Goal: Information Seeking & Learning: Compare options

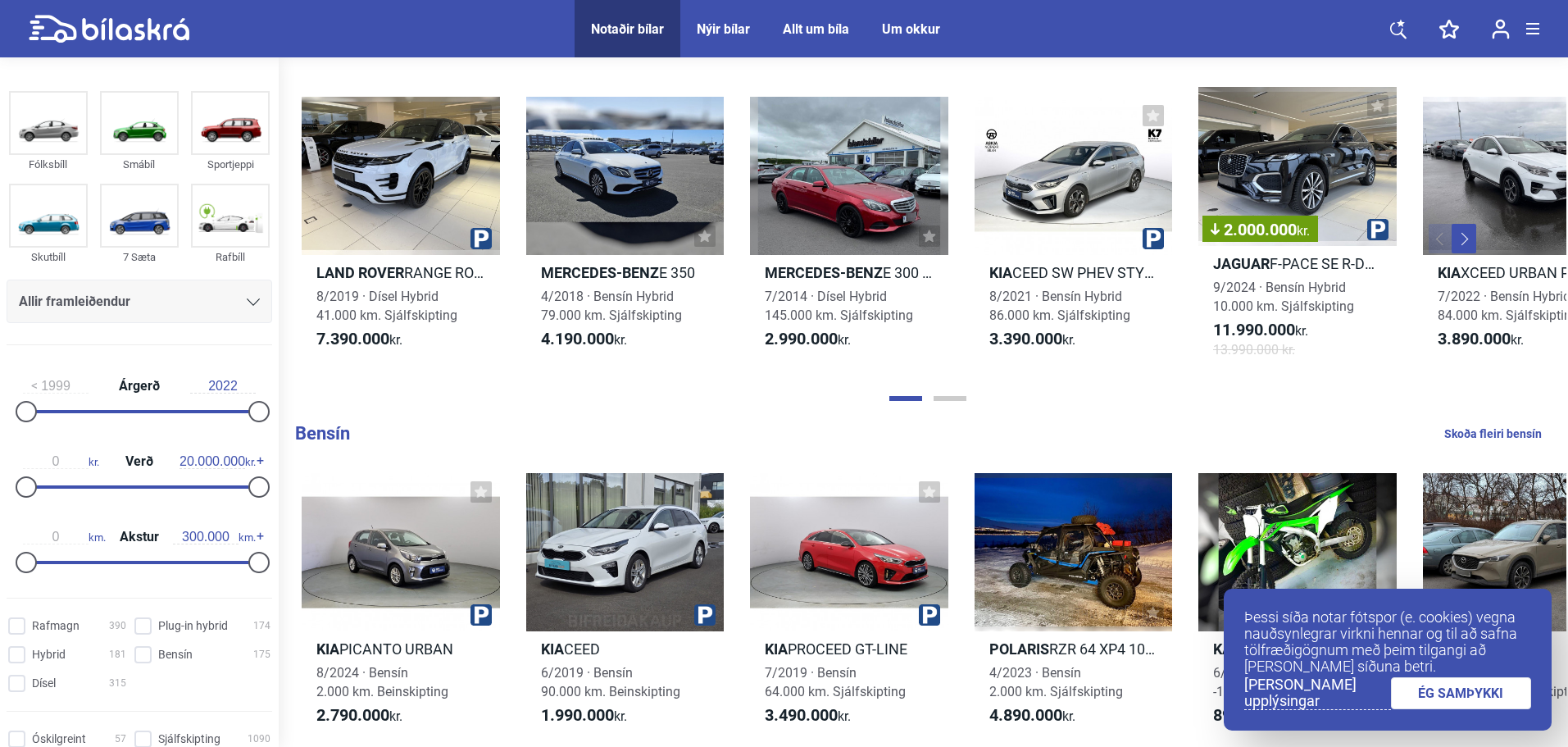
scroll to position [1313, 0]
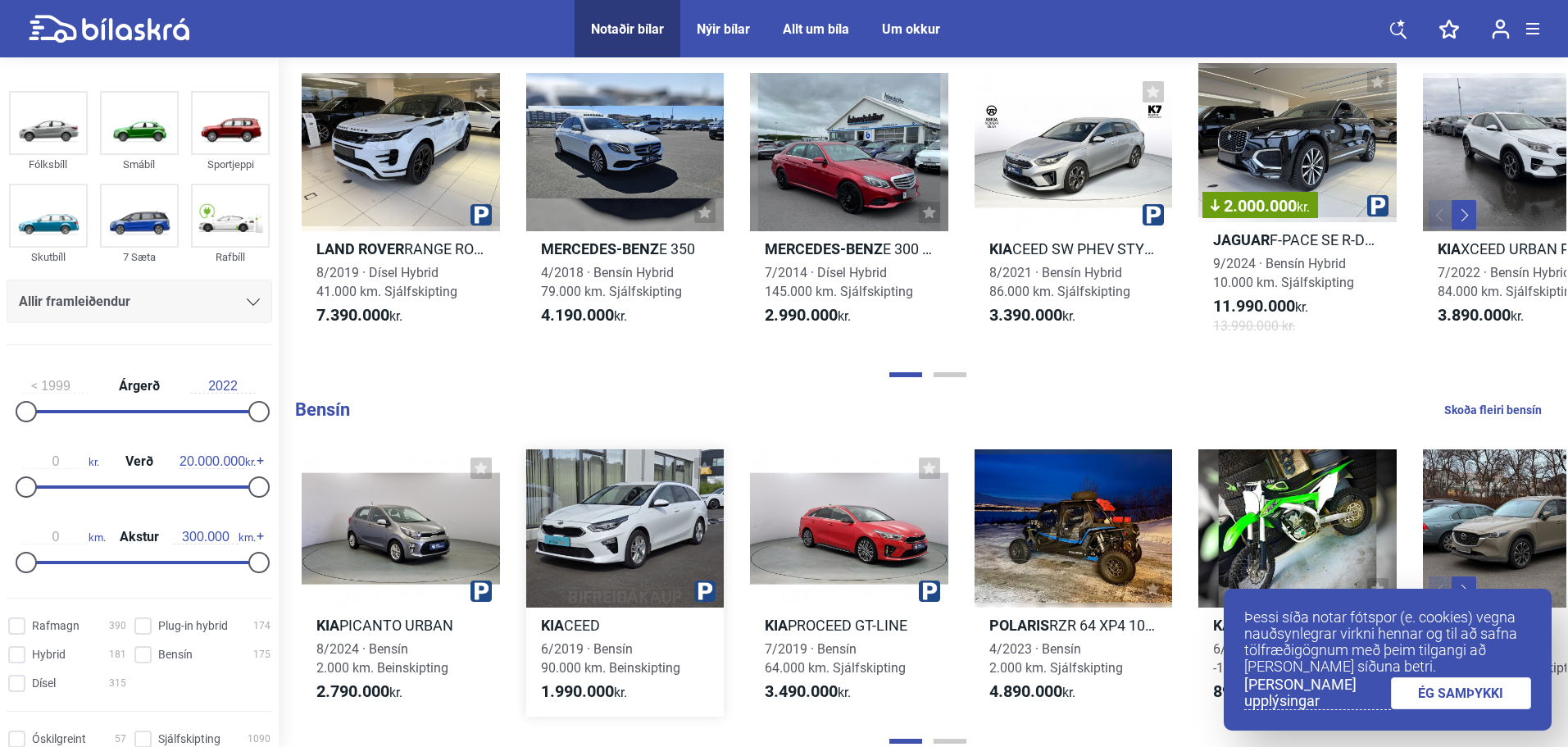
click at [607, 535] on div at bounding box center [625, 529] width 198 height 159
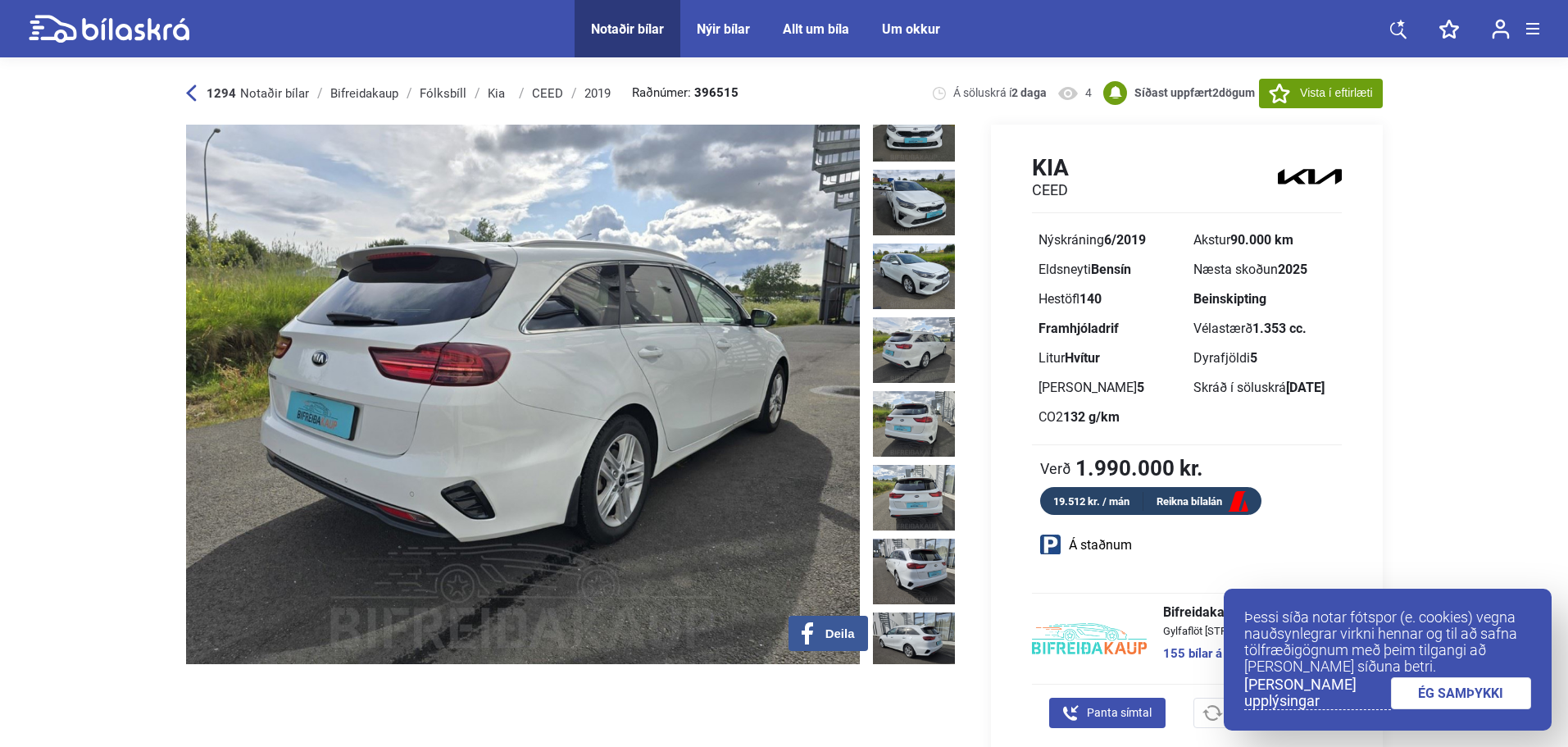
scroll to position [328, 0]
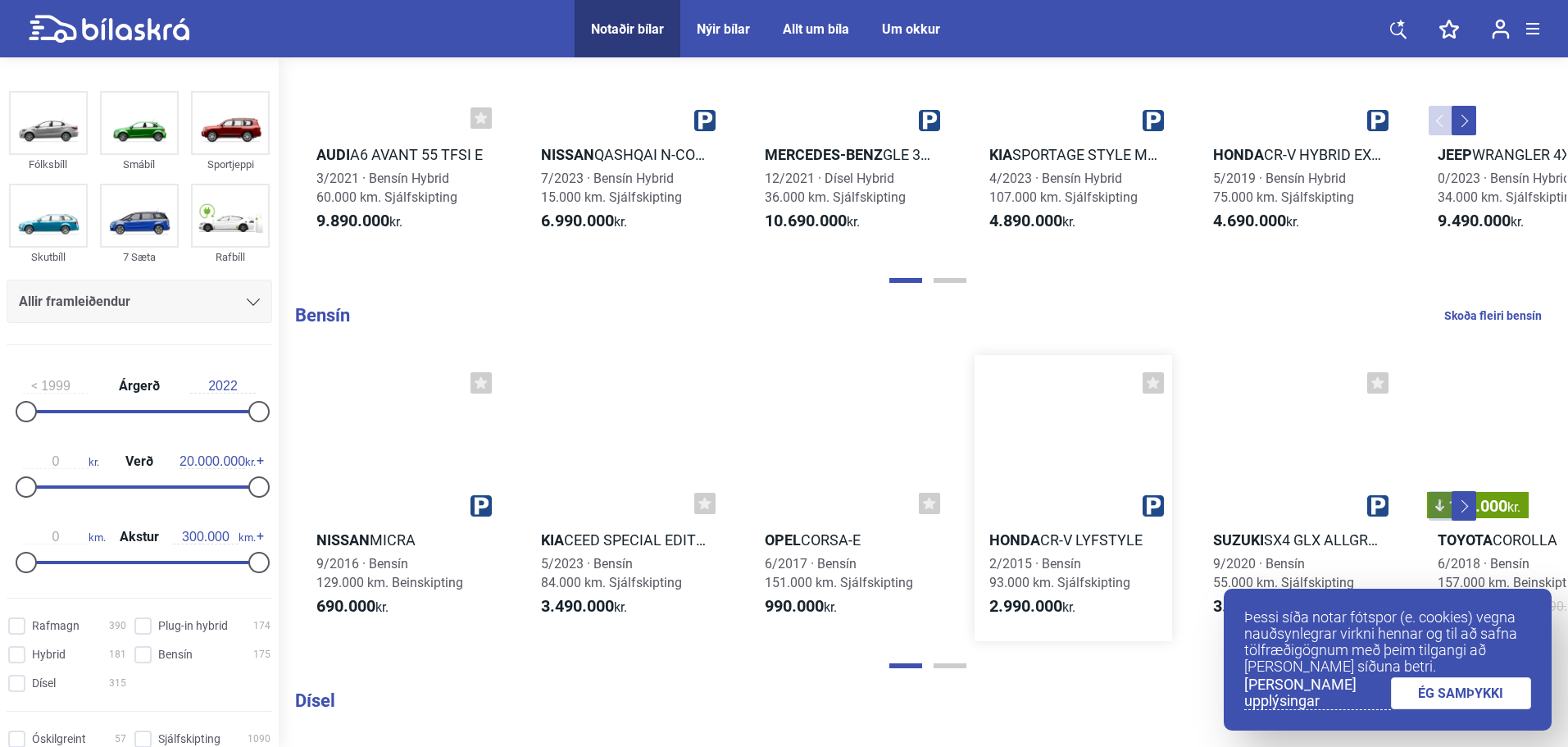
scroll to position [1394, 0]
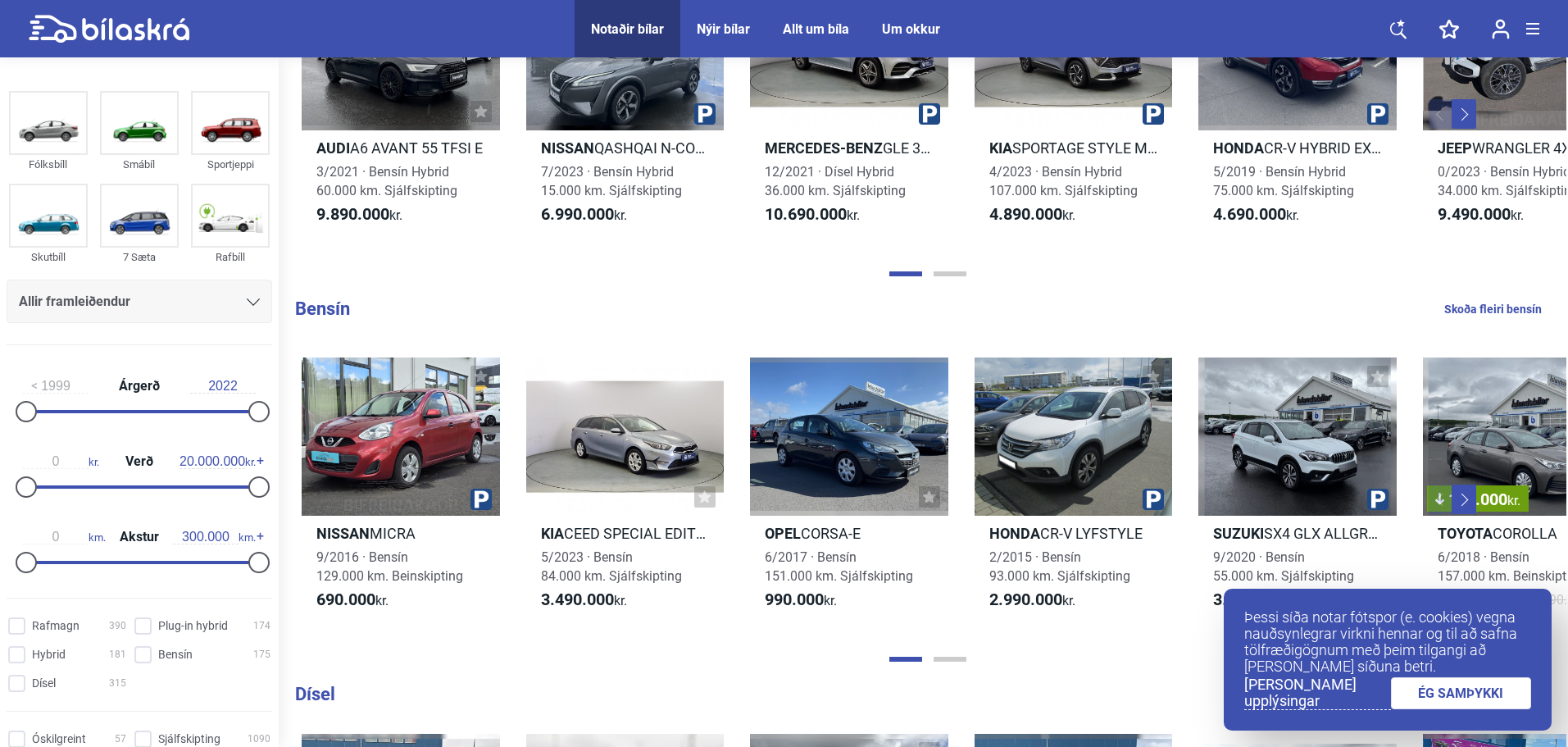
click at [1456, 692] on link "ÉG SAMÞYKKI" at bounding box center [1462, 694] width 141 height 32
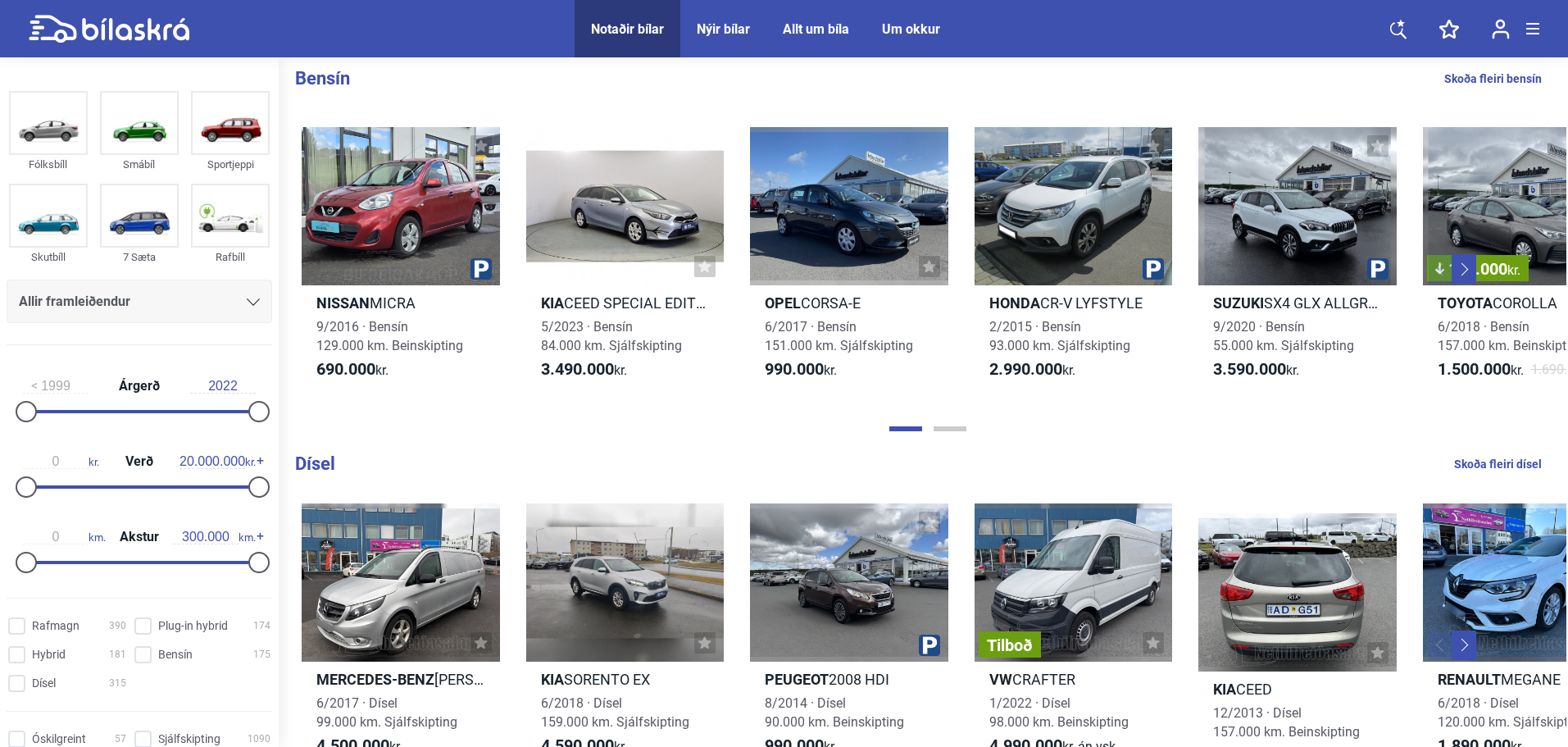
scroll to position [1641, 0]
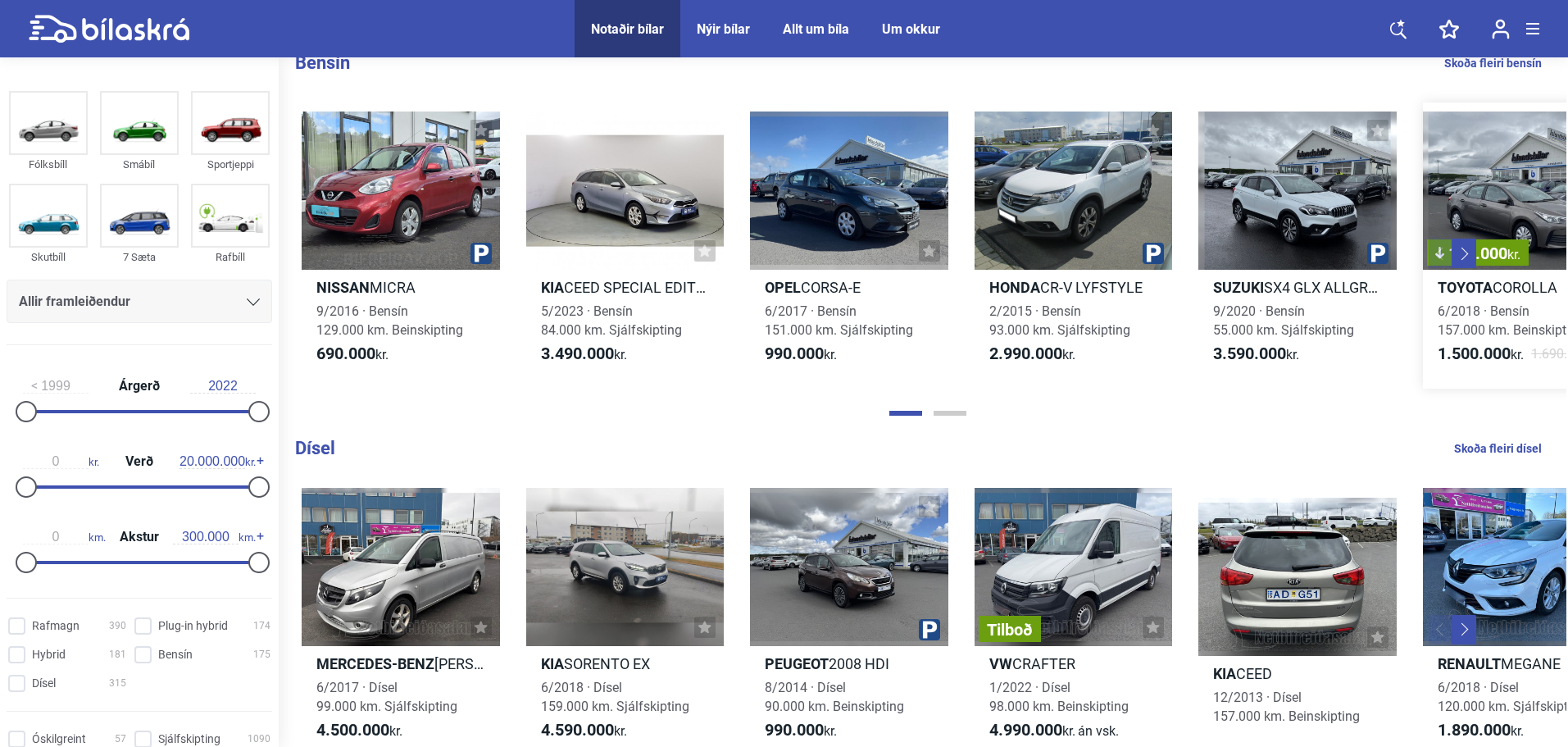
click at [1489, 344] on b "1.500.000" at bounding box center [1474, 353] width 73 height 20
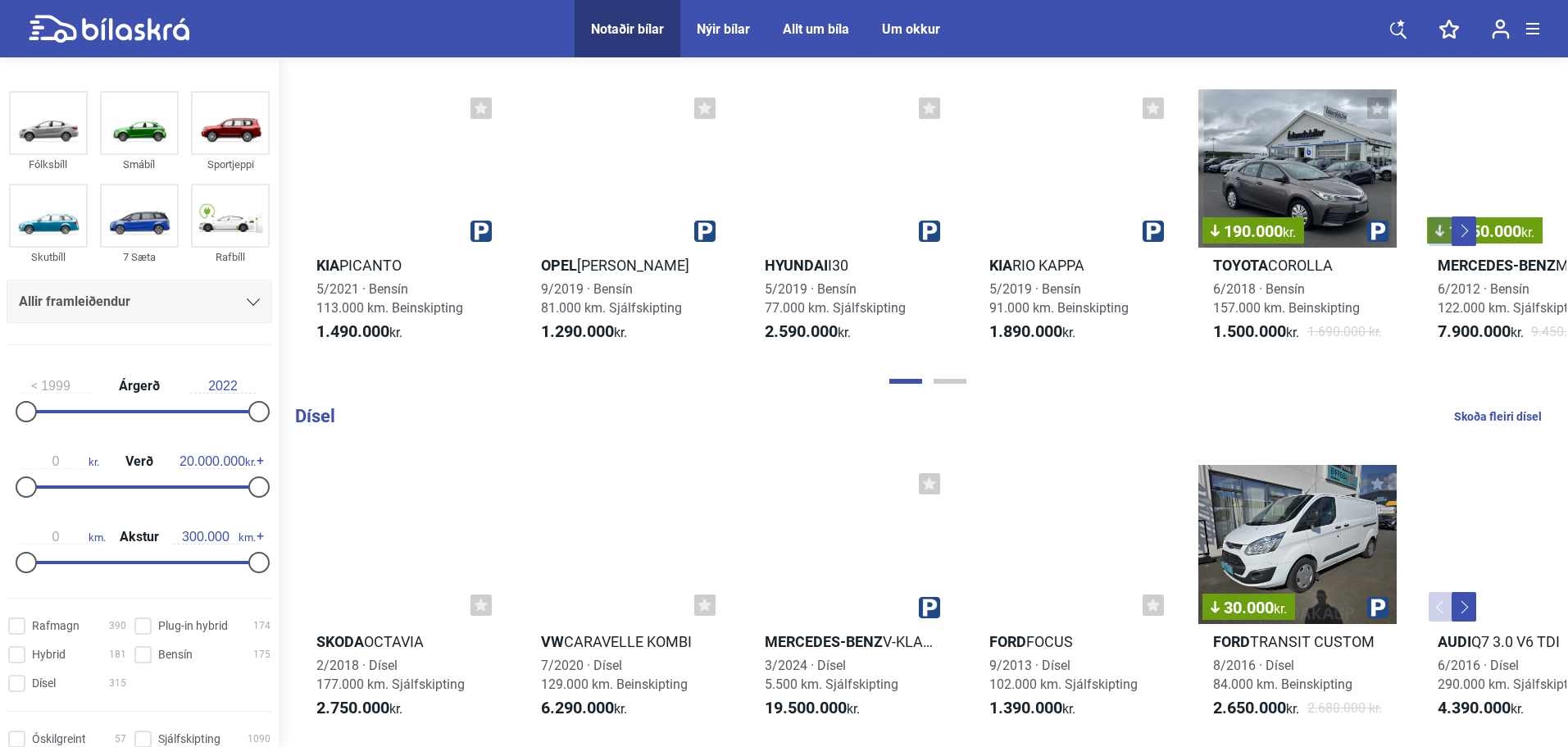
scroll to position [1641, 0]
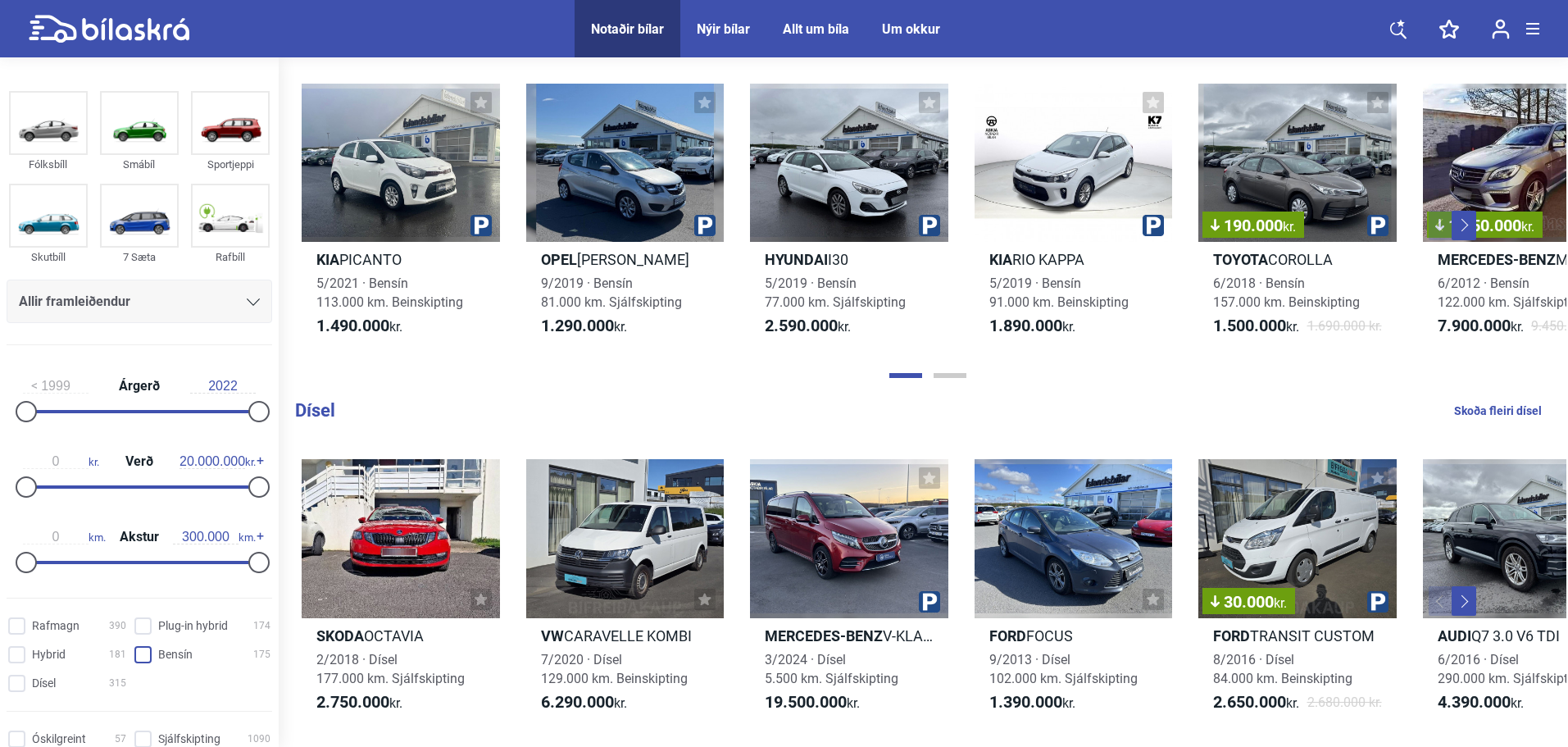
click at [135, 654] on span at bounding box center [143, 655] width 17 height 17
click at [137, 654] on input "Bensín 175" at bounding box center [204, 656] width 136 height 17
checkbox input "true"
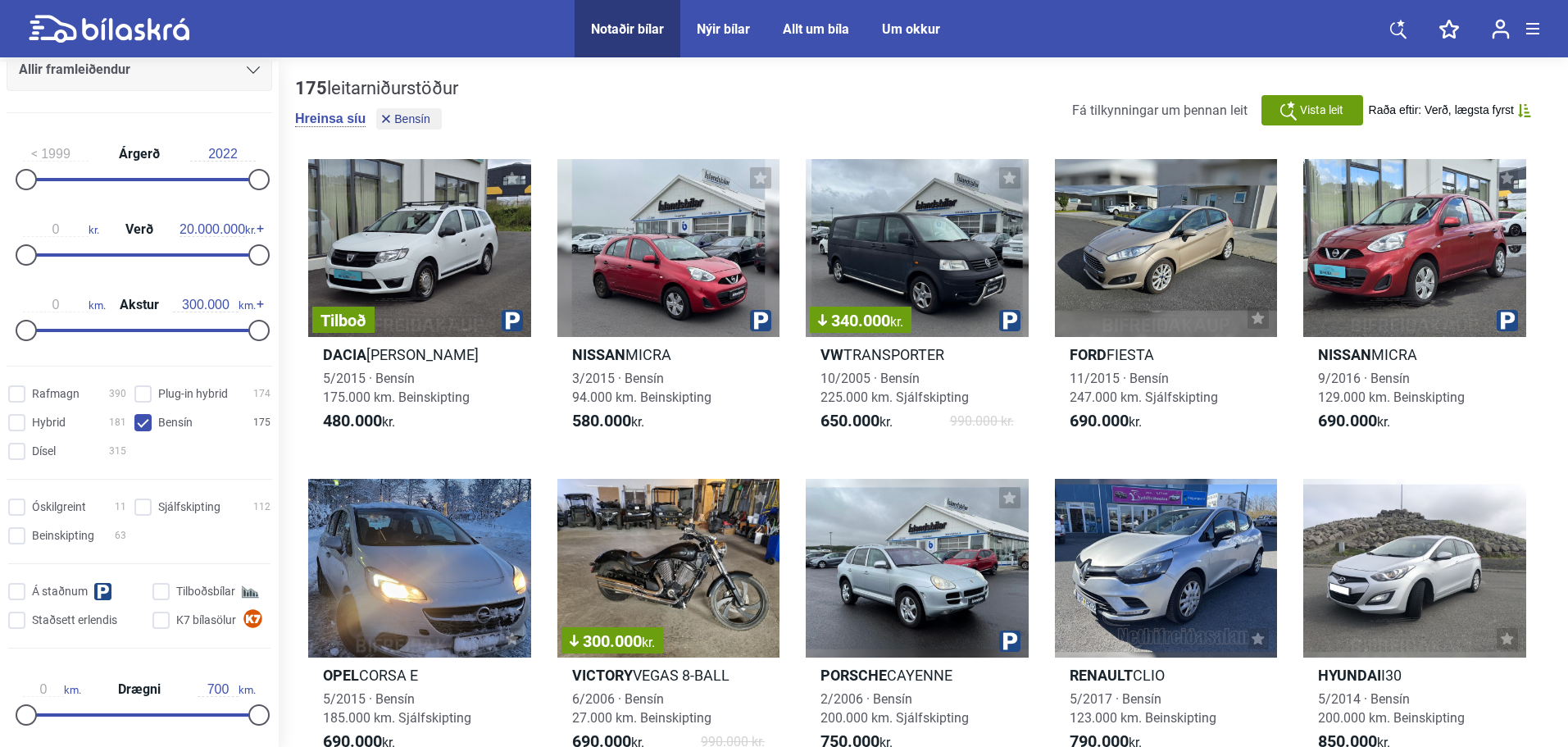
scroll to position [246, 0]
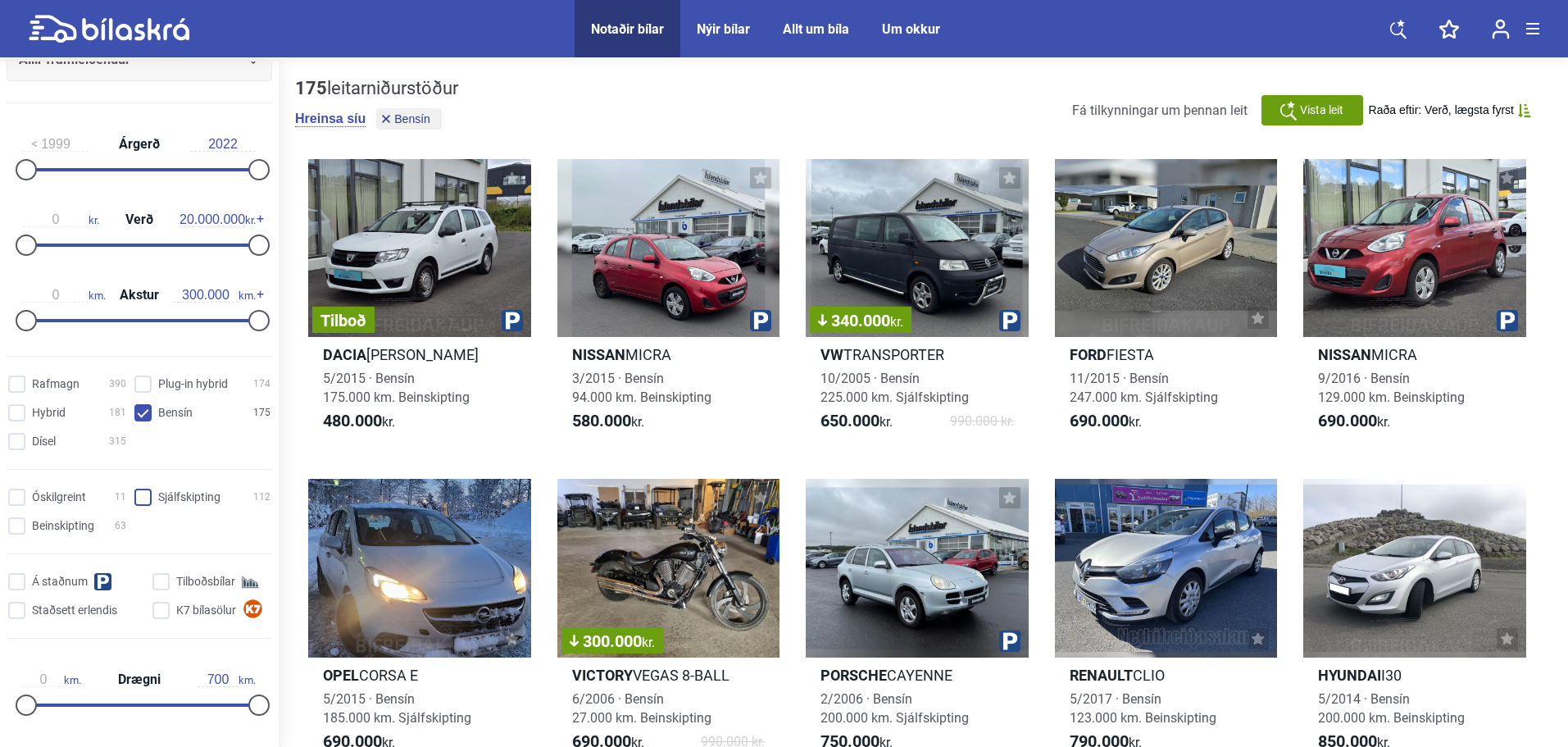
click at [138, 494] on input "Sjálfskipting 112" at bounding box center [204, 498] width 136 height 17
checkbox input "true"
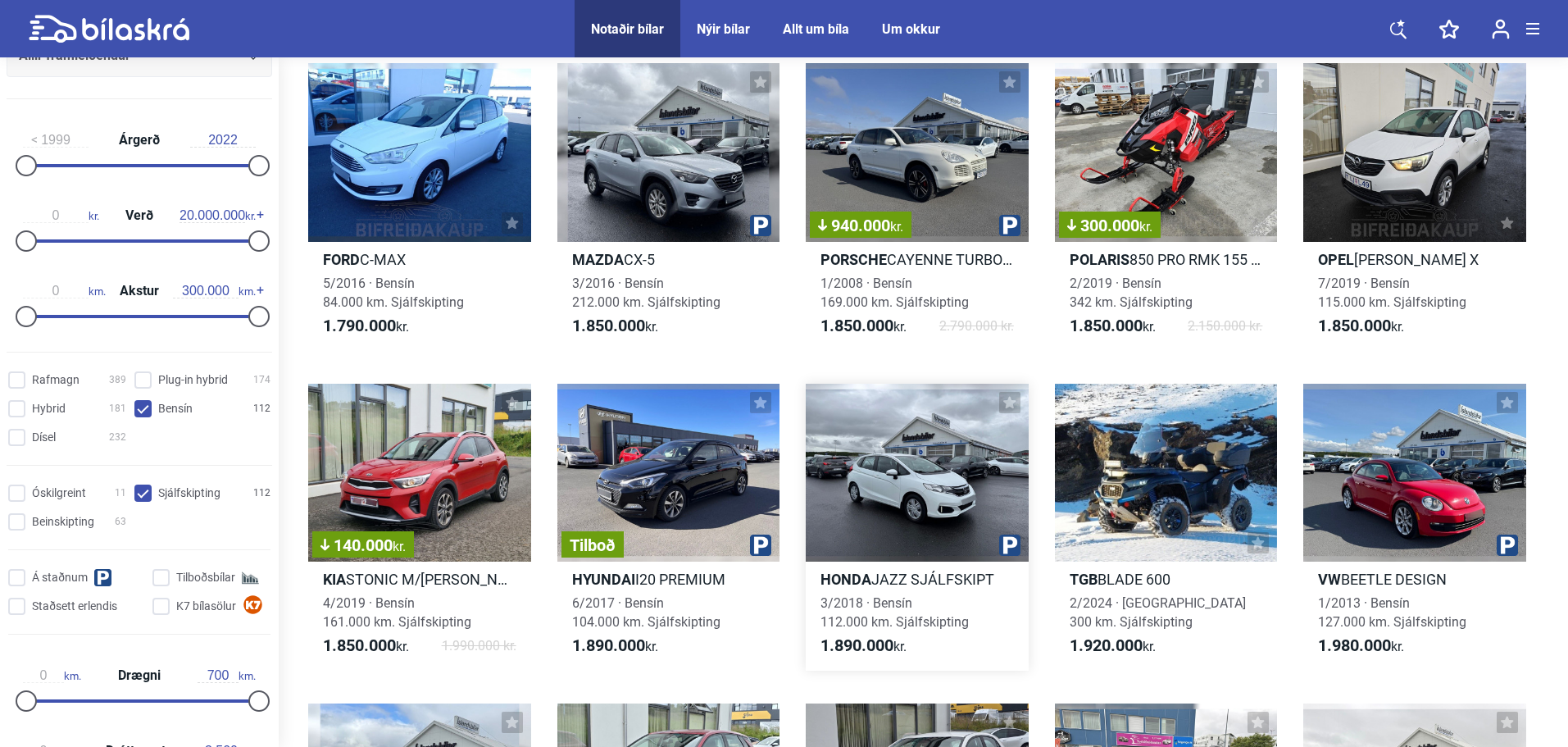
scroll to position [1723, 0]
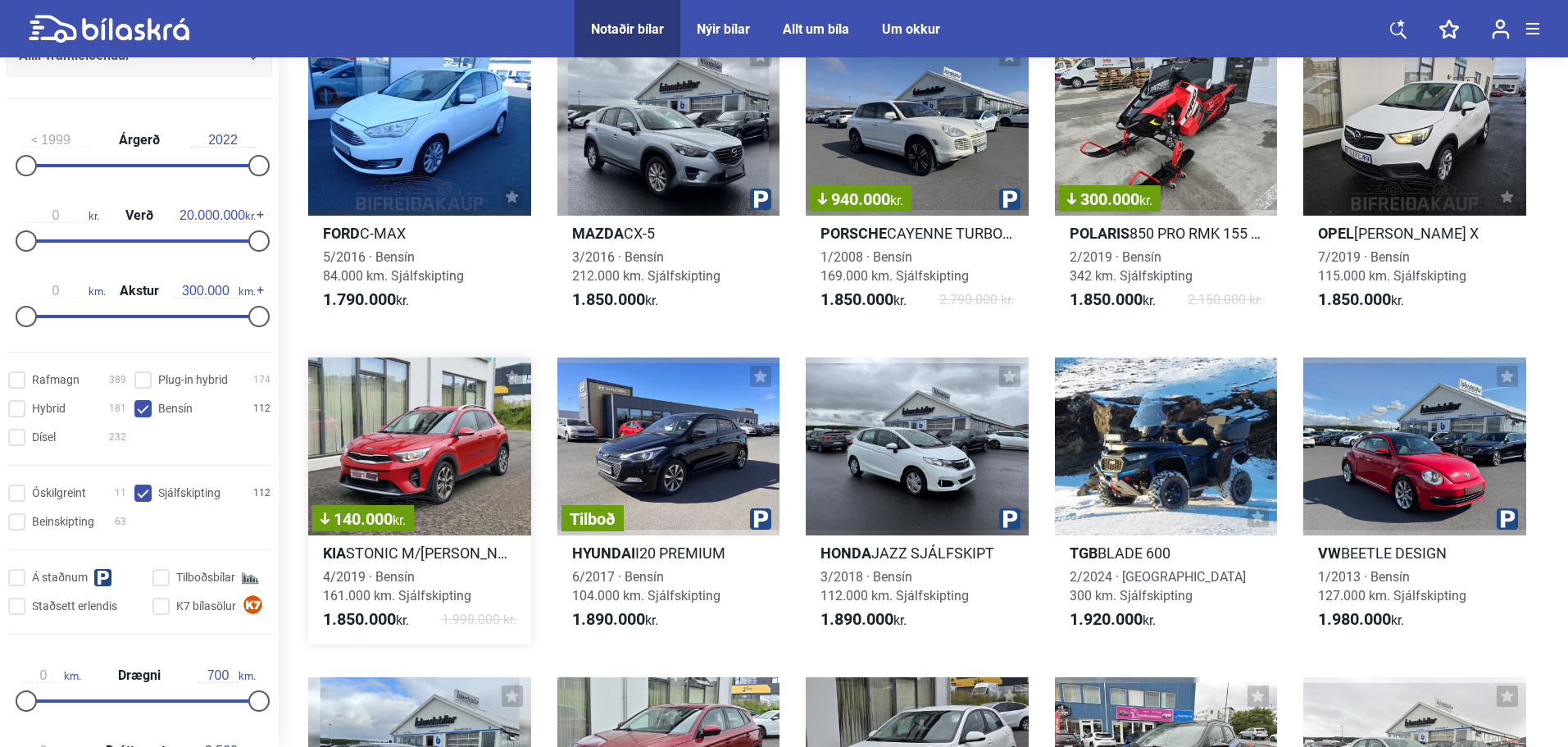
click at [497, 443] on div "140.000 kr." at bounding box center [419, 447] width 223 height 178
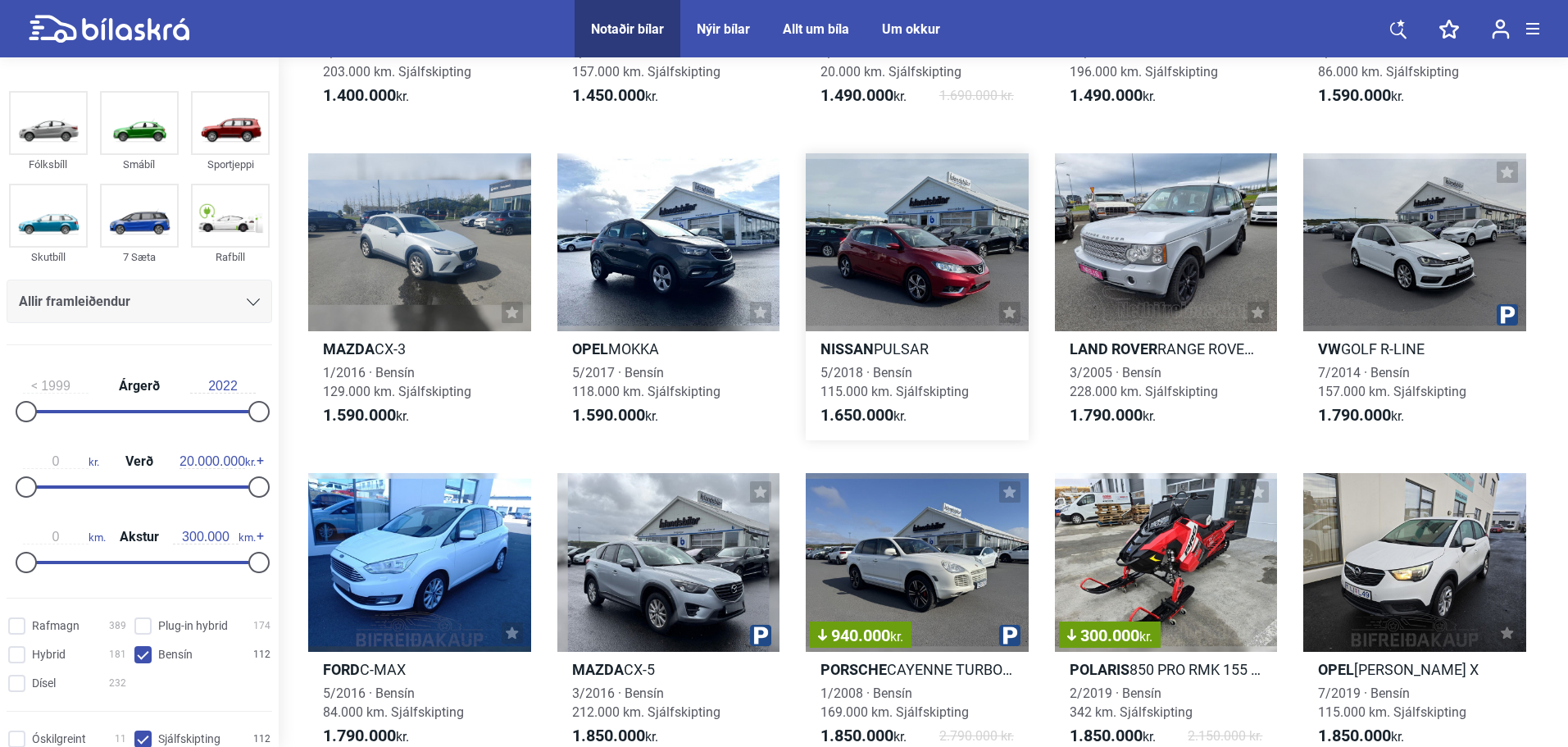
scroll to position [1291, 0]
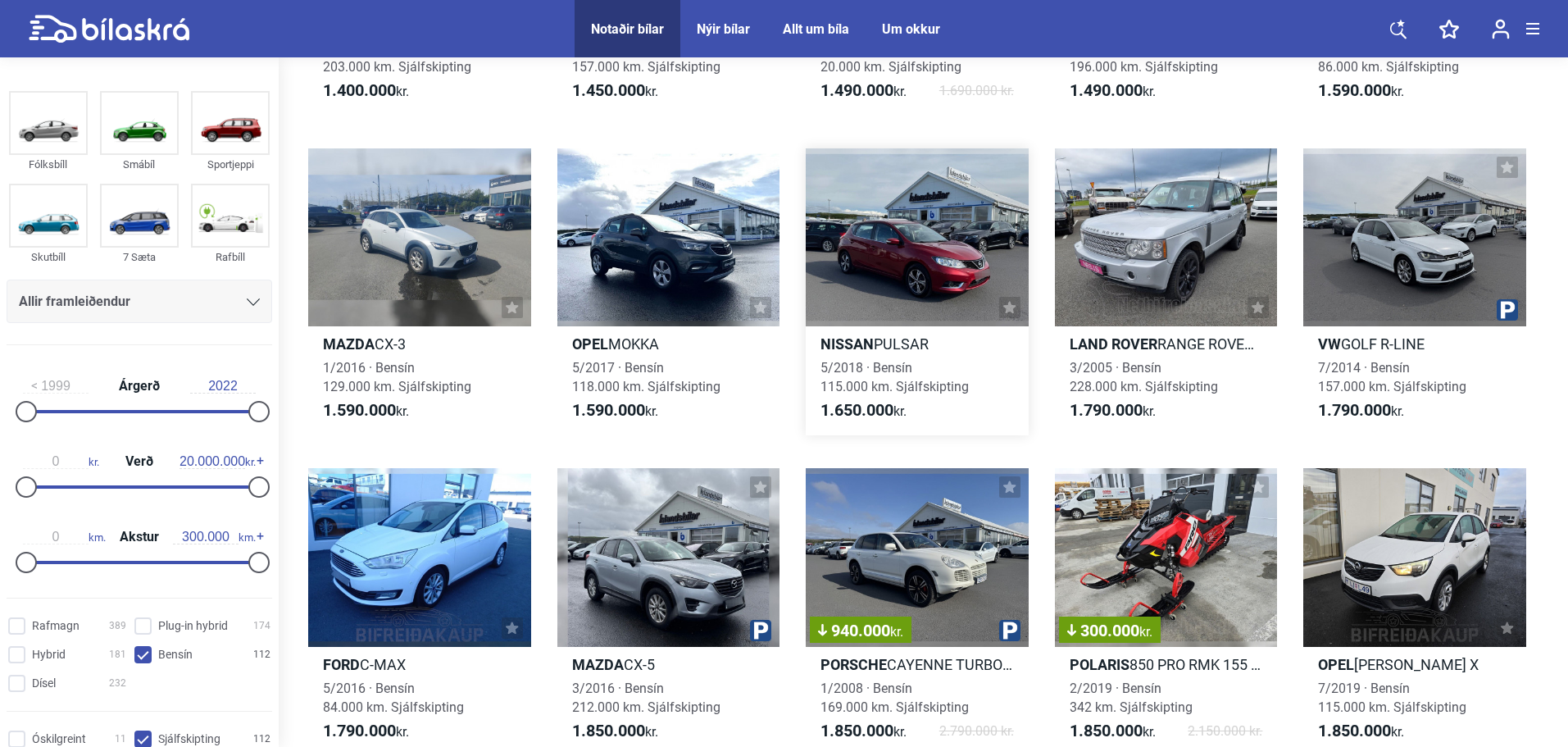
click at [913, 372] on span "5/2018 · Bensín 115.000 km. Sjálfskipting" at bounding box center [895, 377] width 148 height 34
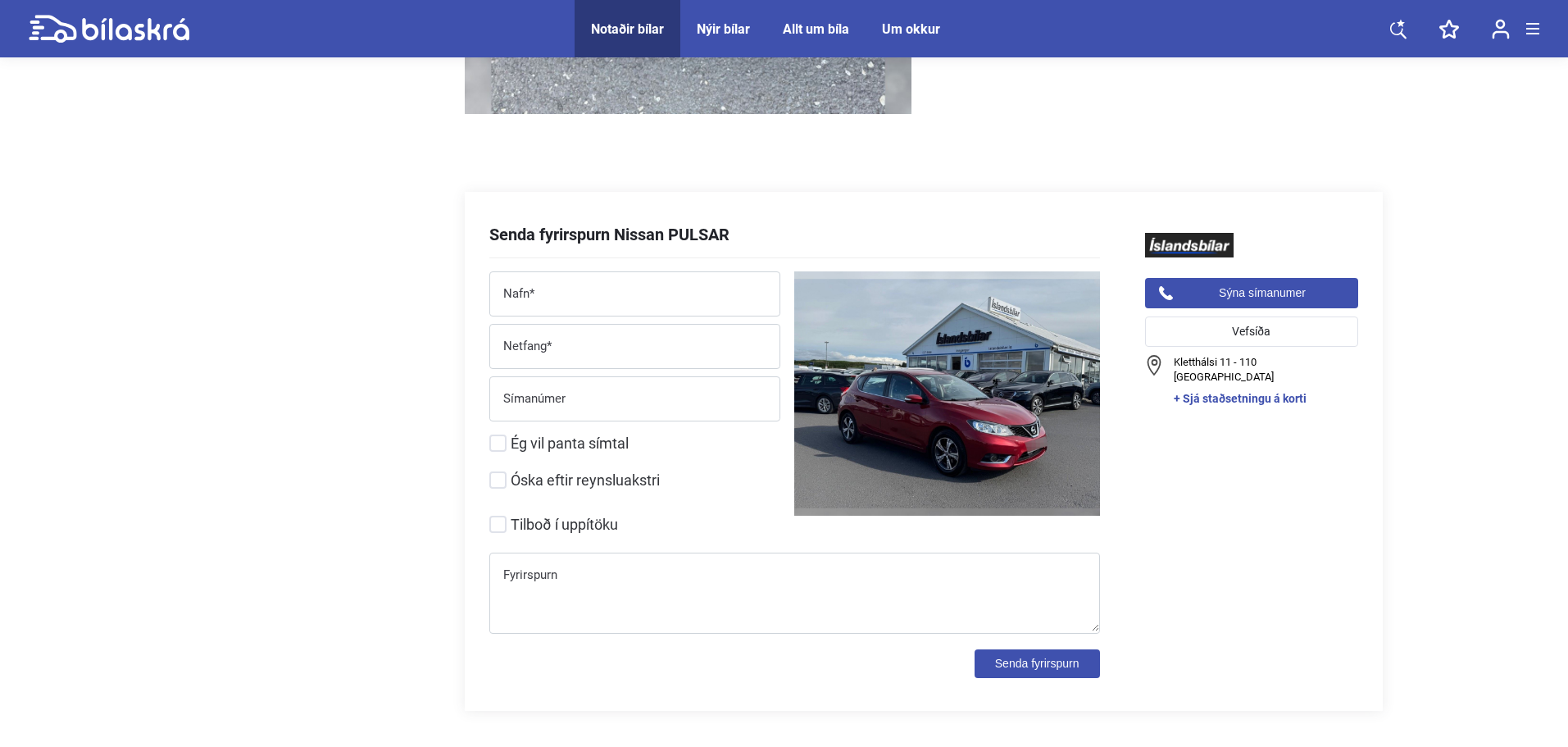
scroll to position [6316, 0]
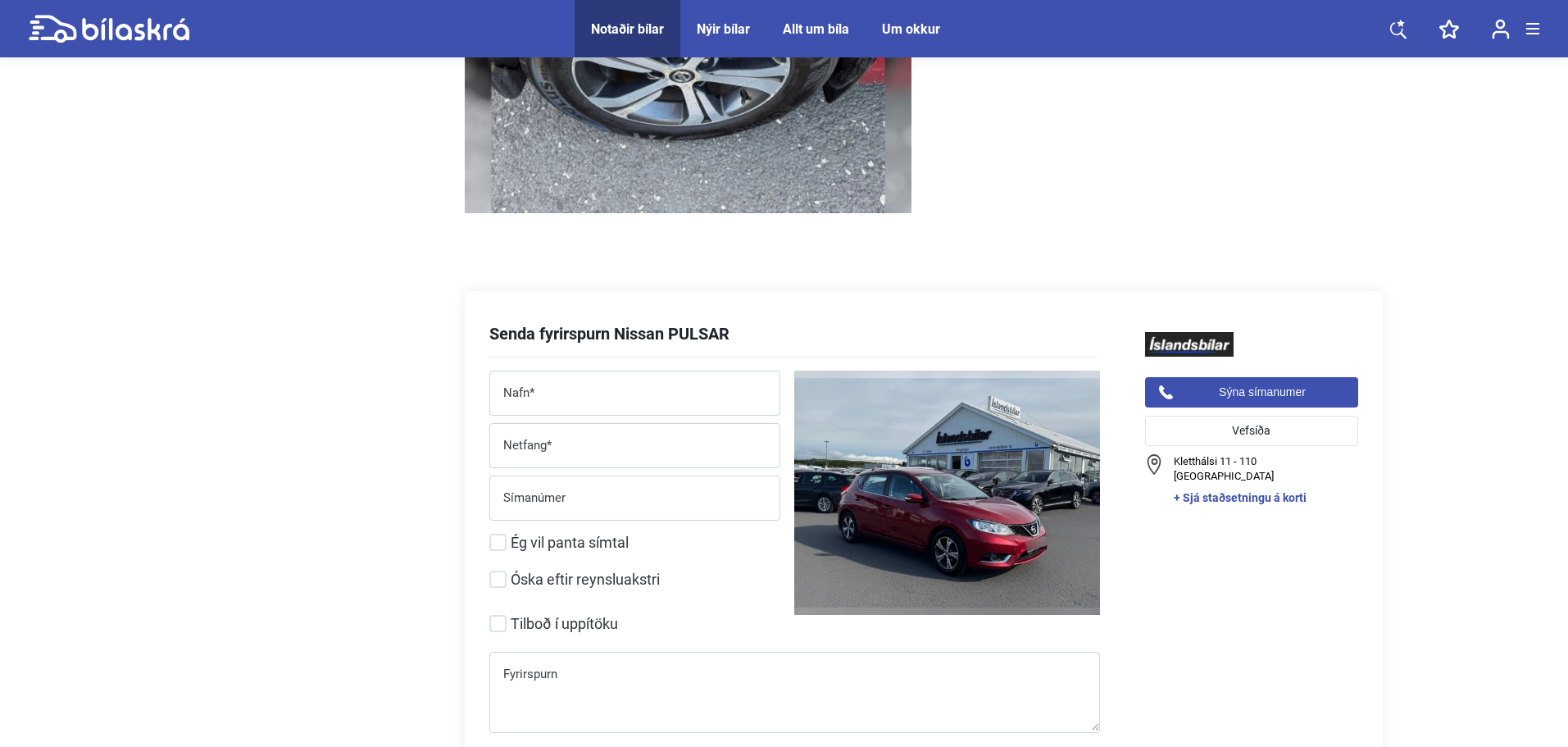
click at [915, 27] on div "Um okkur" at bounding box center [911, 28] width 58 height 15
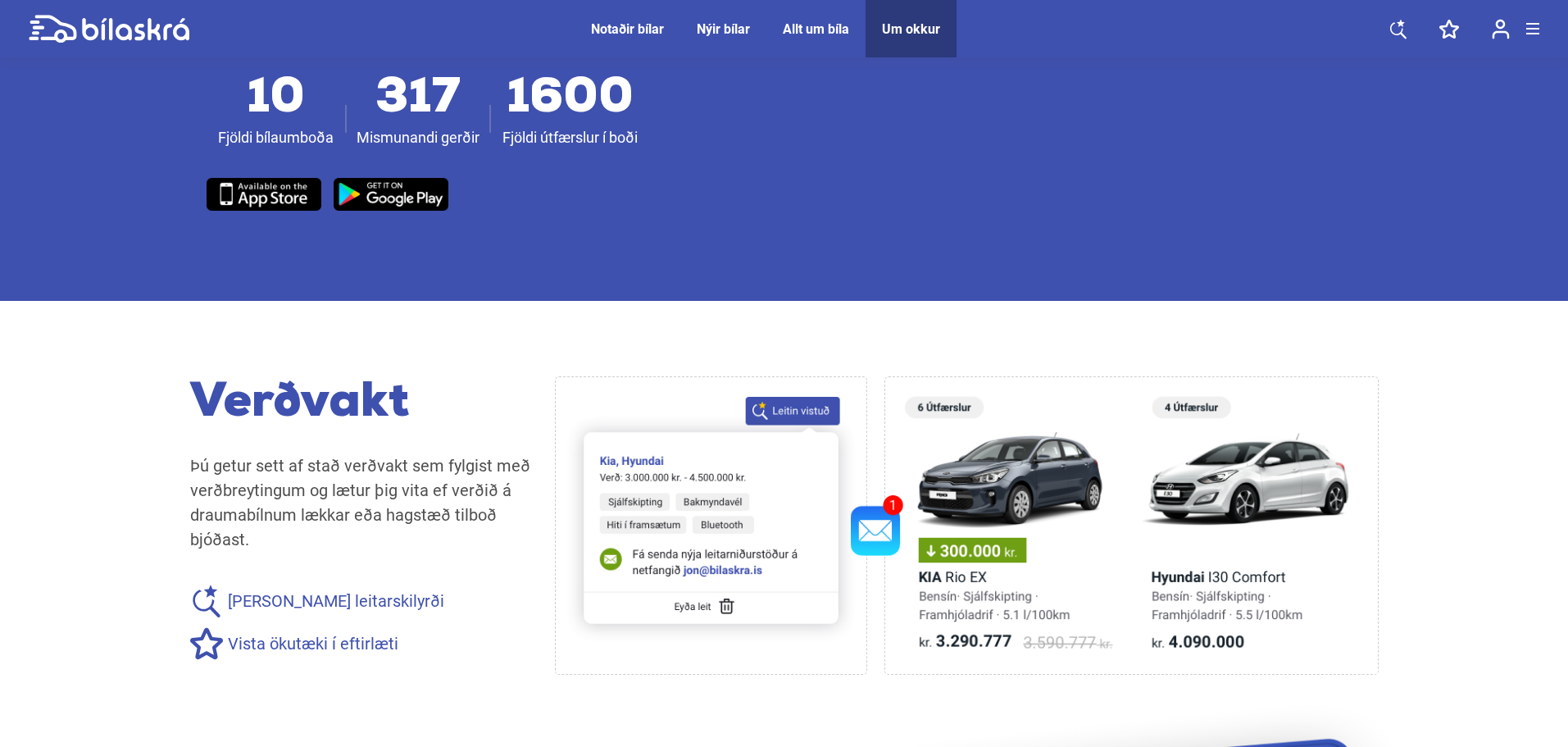
scroll to position [750, 0]
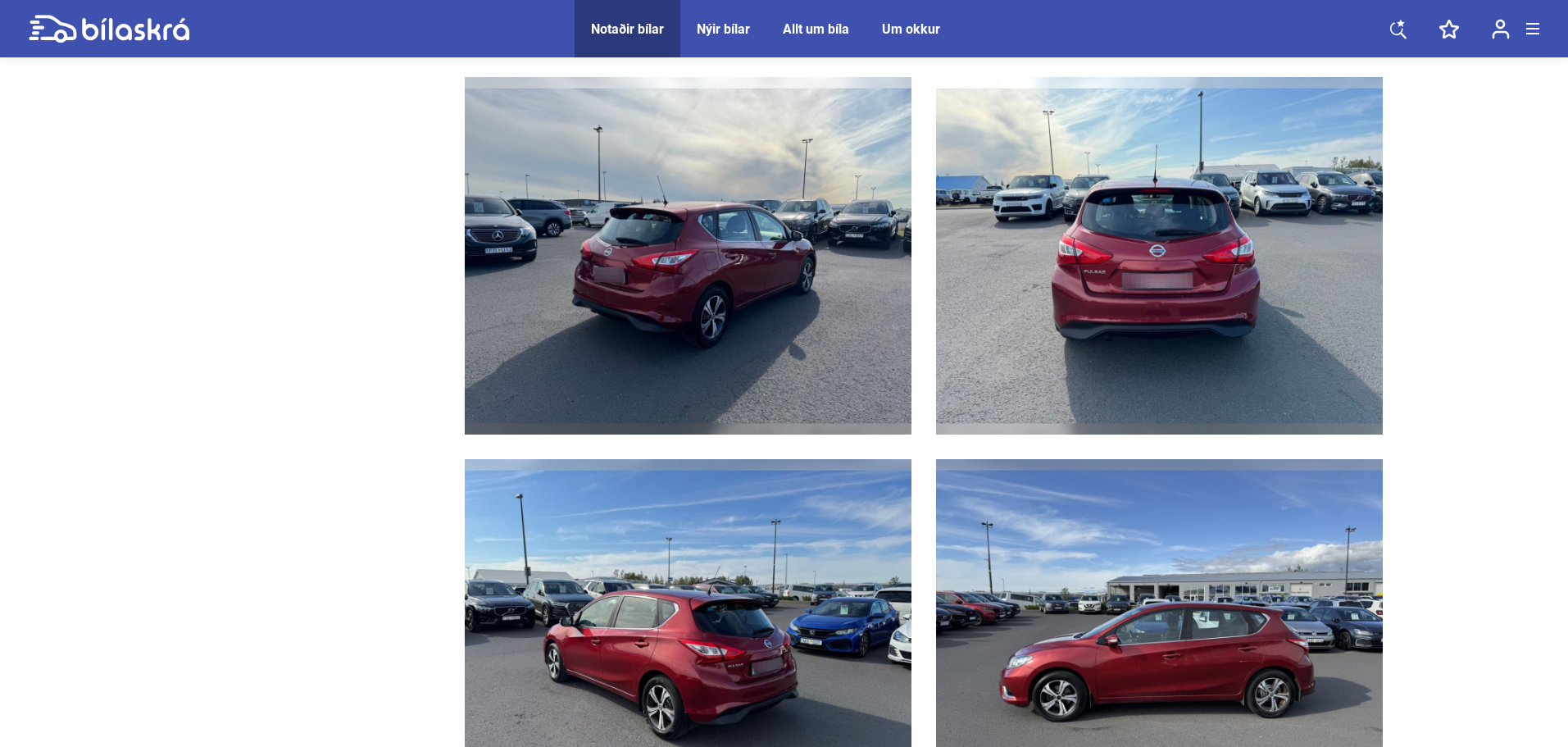
scroll to position [1887, 0]
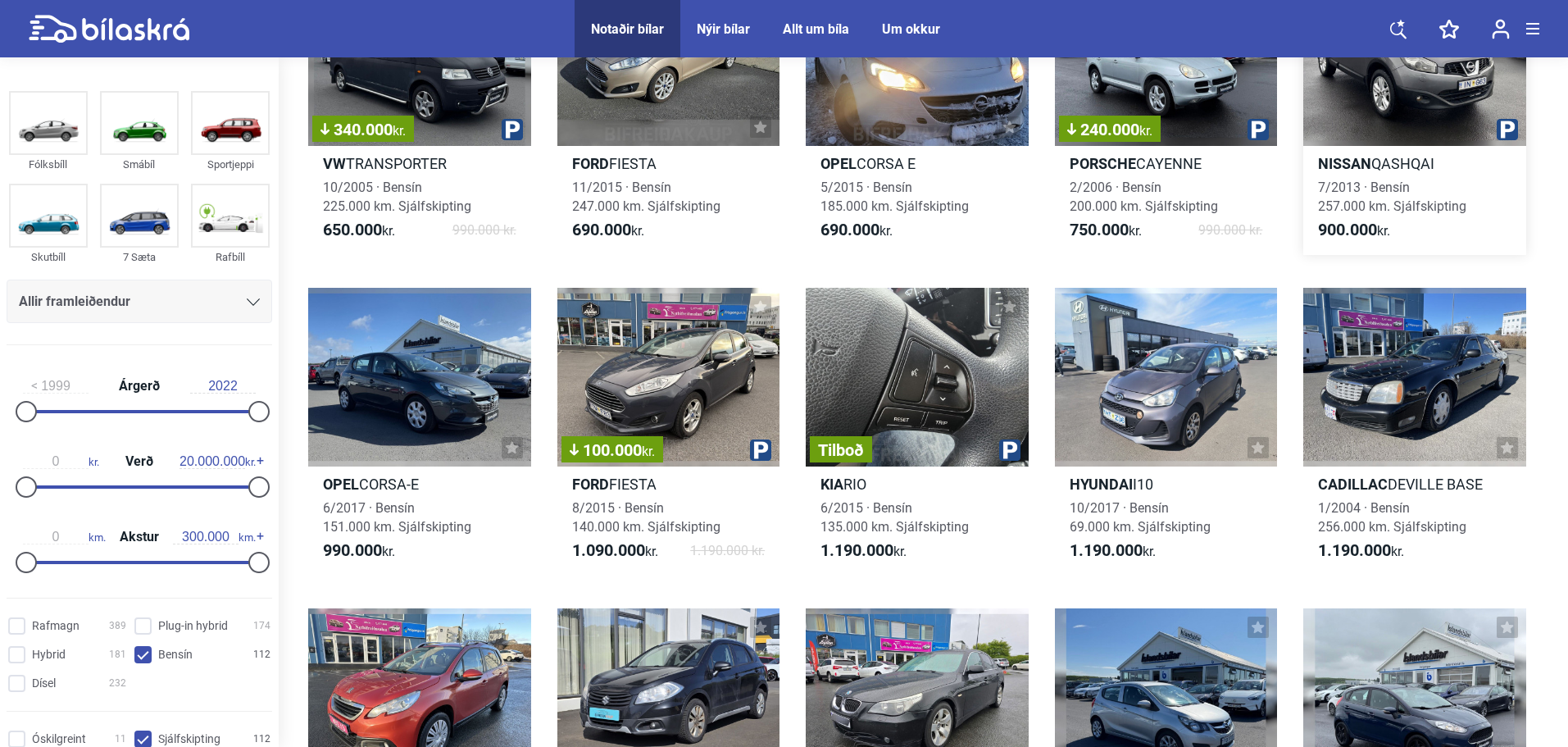
scroll to position [410, 0]
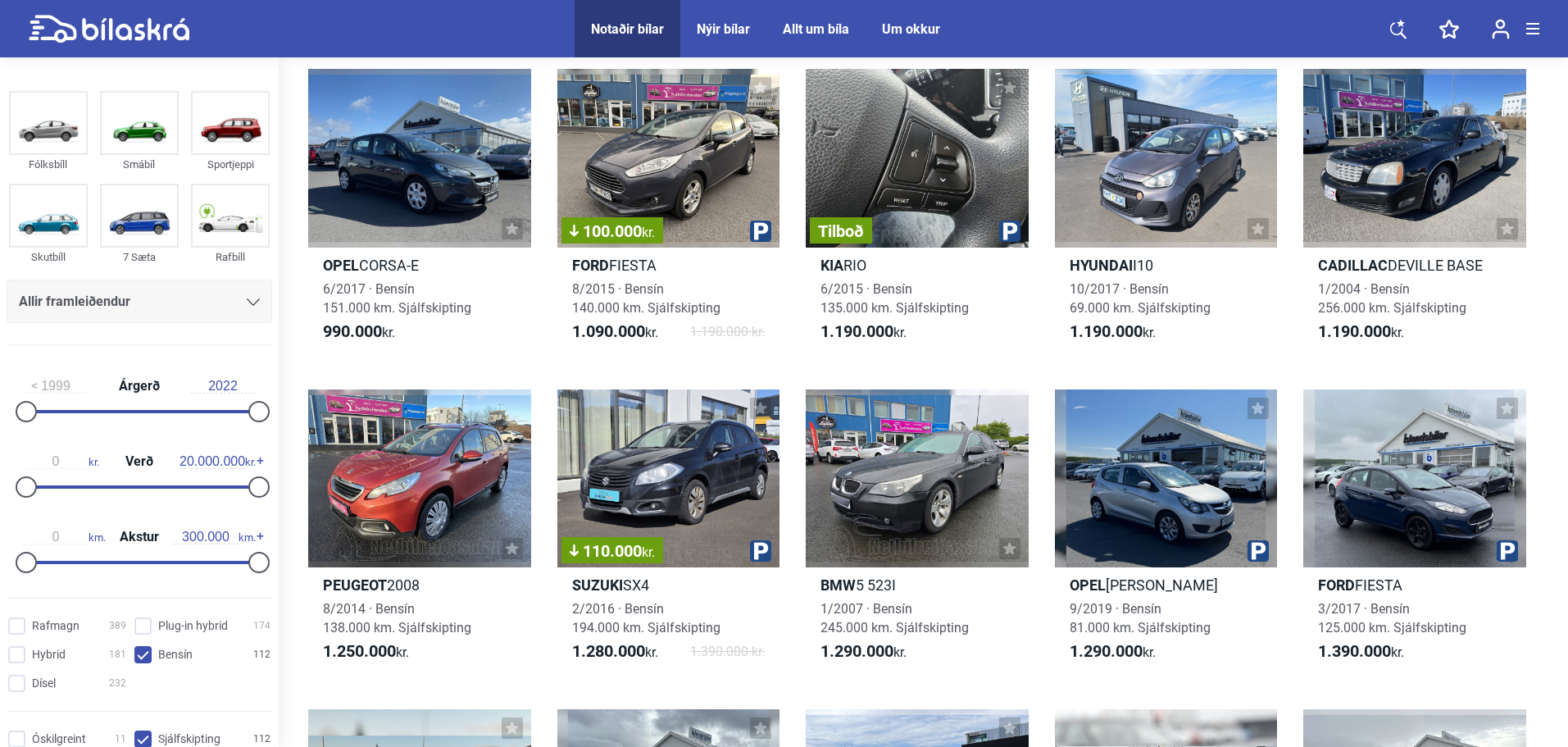
click at [54, 384] on input "1999" at bounding box center [55, 386] width 65 height 15
type input "2018"
drag, startPoint x: 31, startPoint y: 409, endPoint x: 215, endPoint y: 404, distance: 184.1
click at [215, 404] on div at bounding box center [219, 412] width 21 height 21
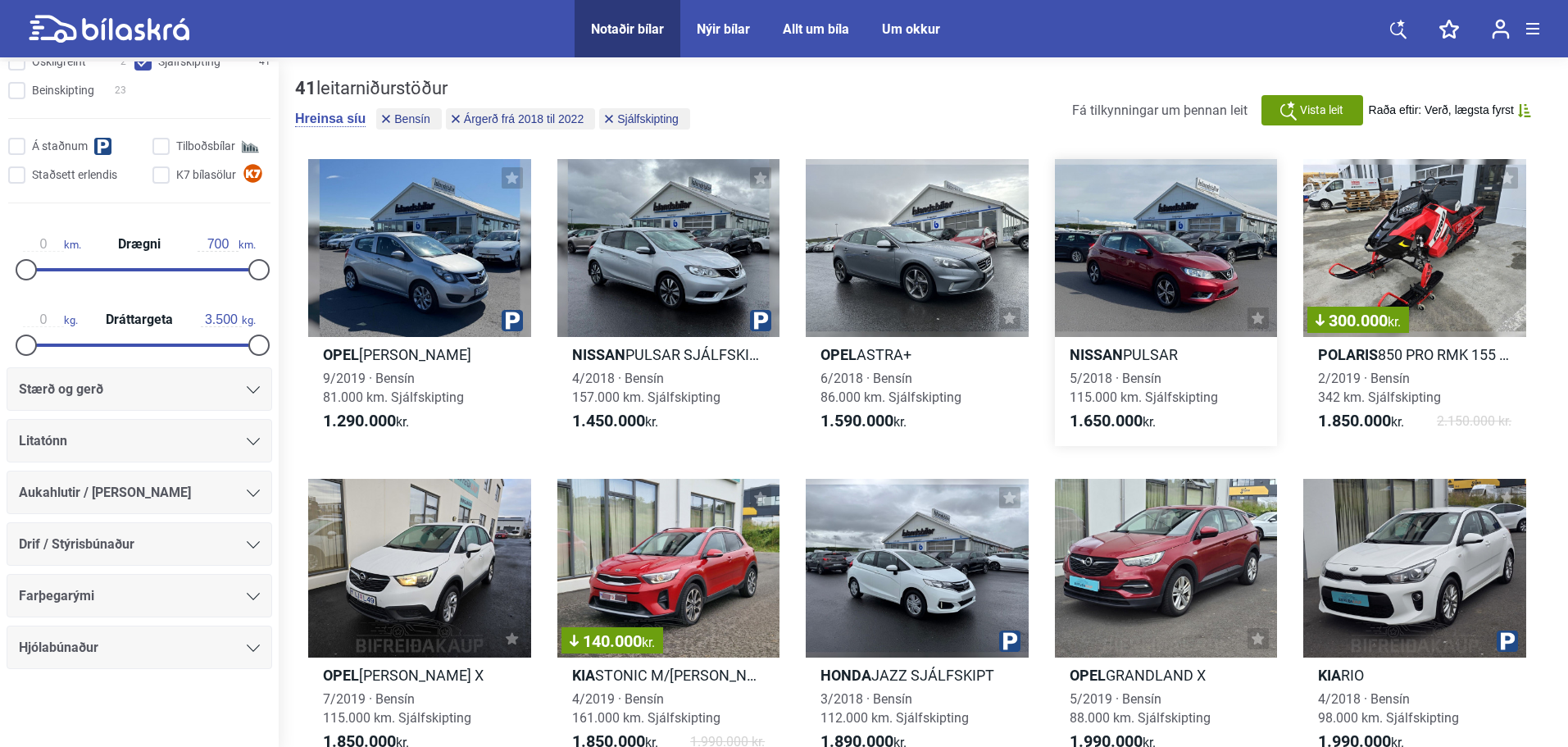
click at [1260, 319] on icon at bounding box center [1258, 318] width 12 height 12
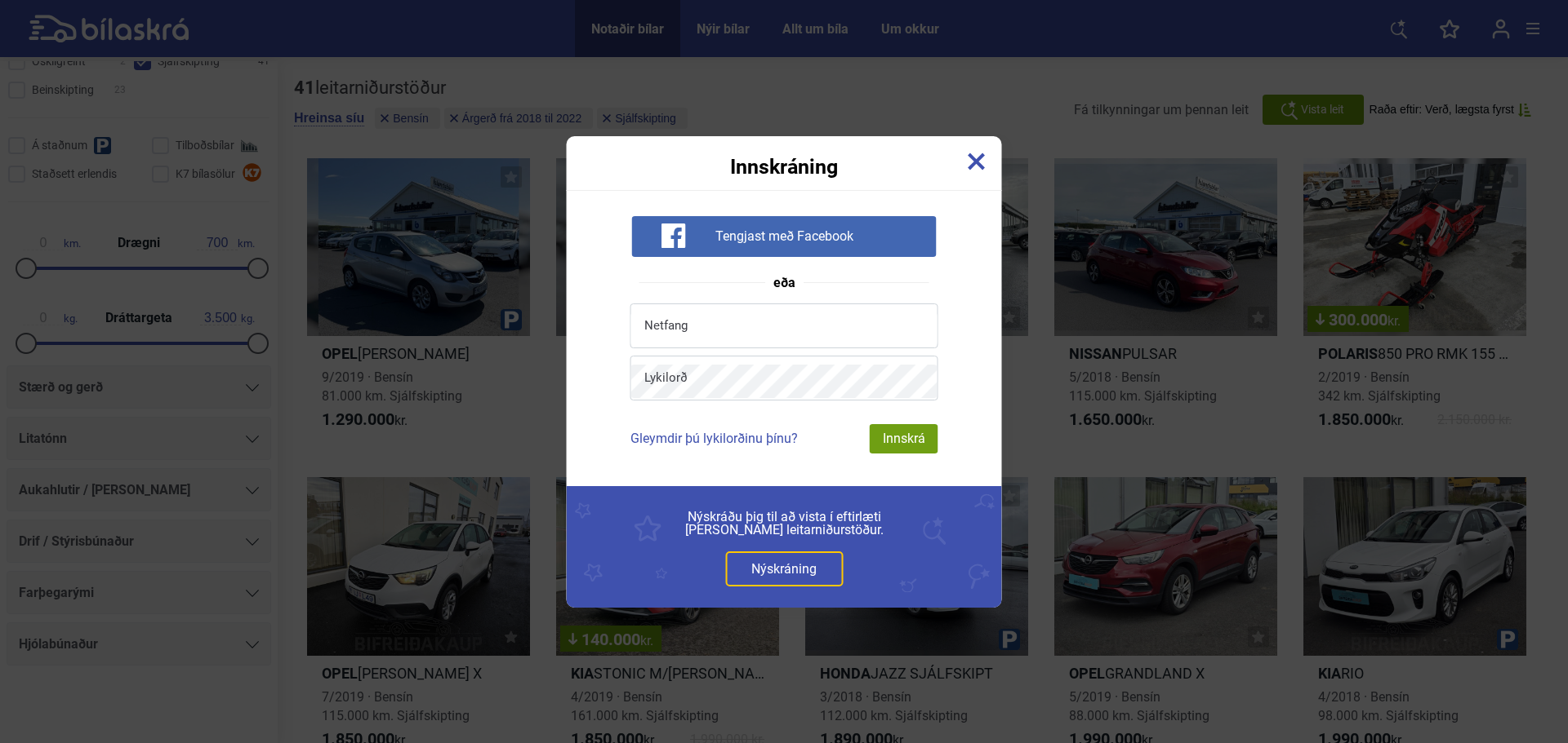
click at [960, 174] on div "Innskráning" at bounding box center [784, 156] width 435 height 41
click at [991, 160] on div "Innskráning" at bounding box center [784, 156] width 435 height 41
click at [966, 153] on div "Innskráning" at bounding box center [784, 156] width 435 height 41
click at [977, 161] on img at bounding box center [976, 161] width 18 height 18
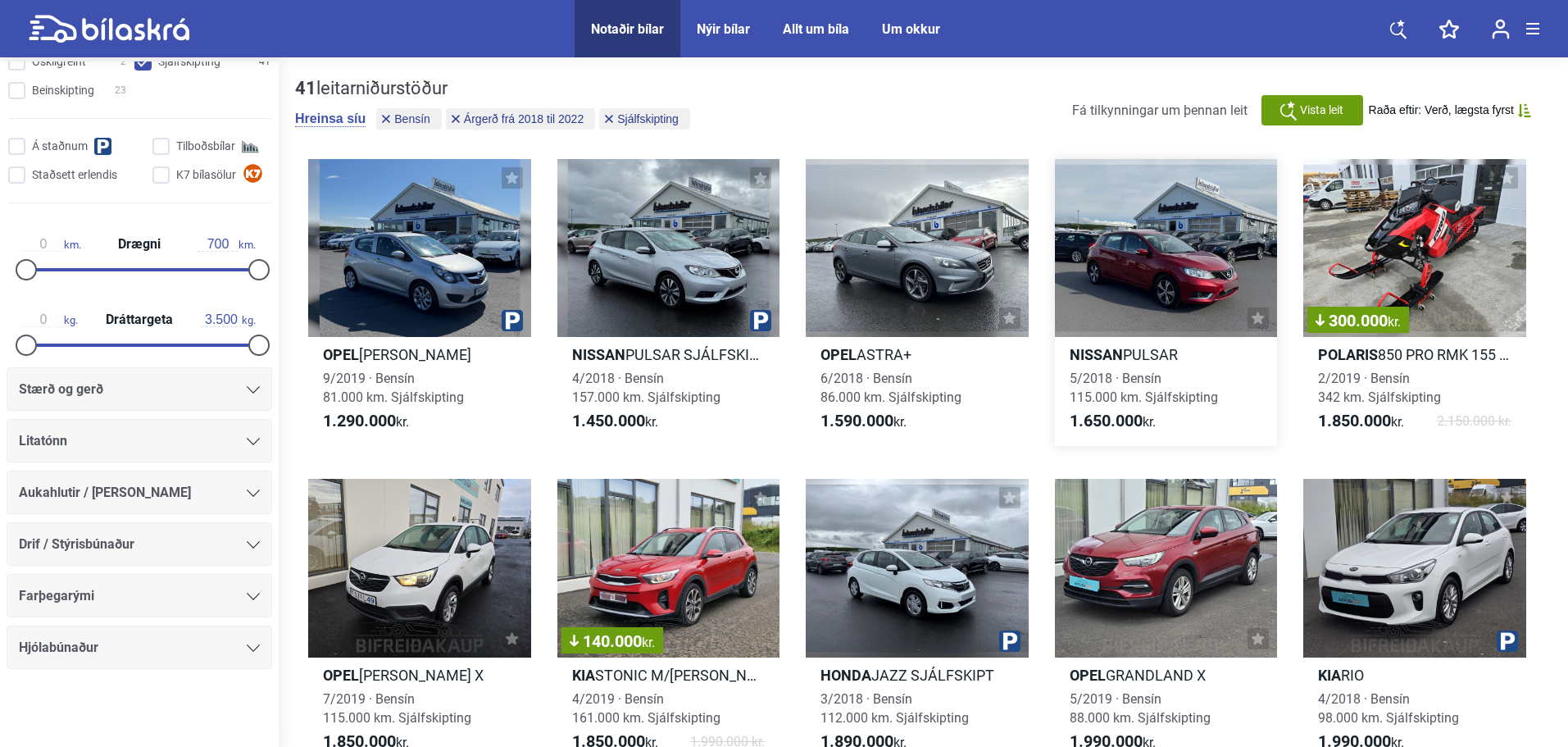
click at [1261, 321] on icon at bounding box center [1258, 318] width 12 height 12
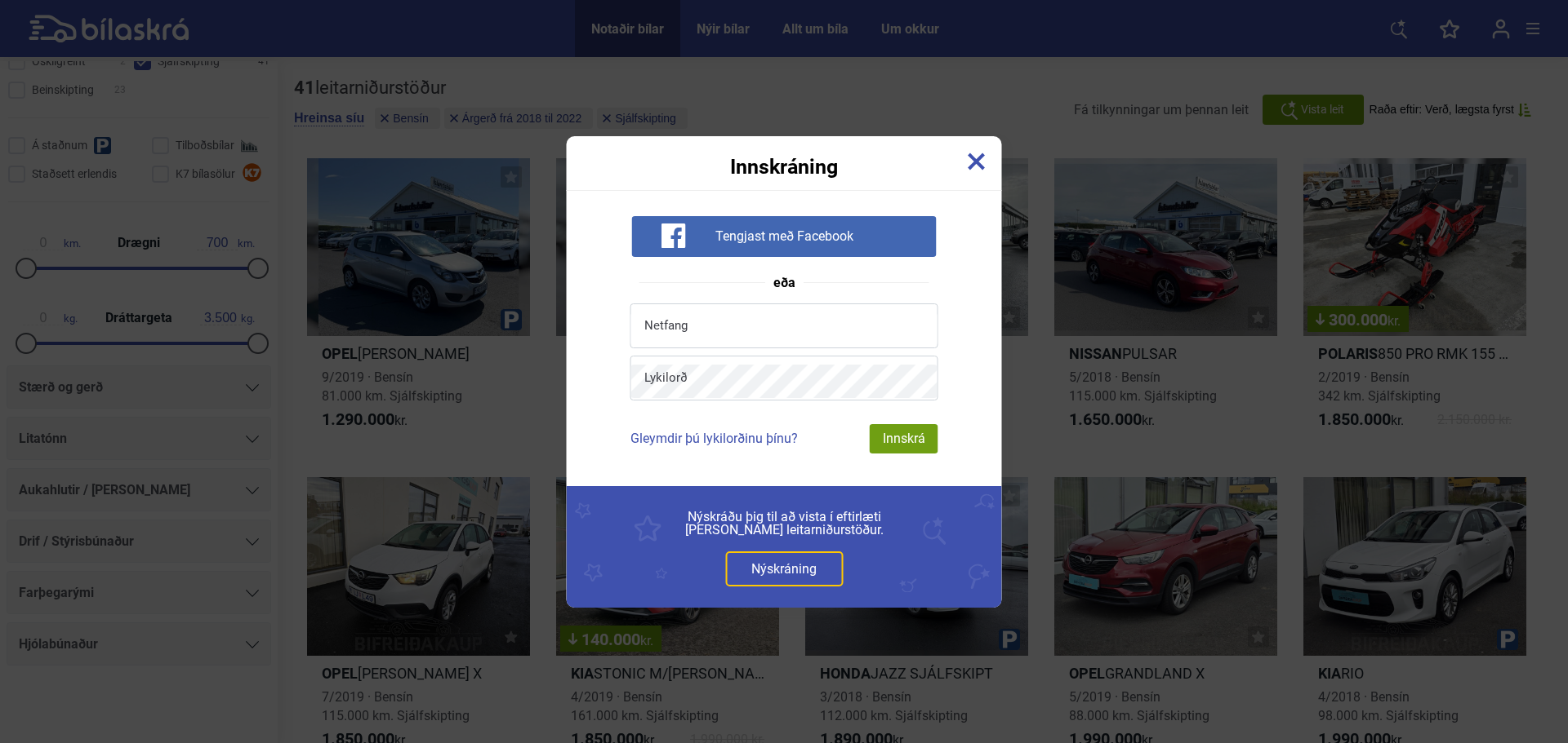
click at [979, 160] on img at bounding box center [976, 161] width 18 height 18
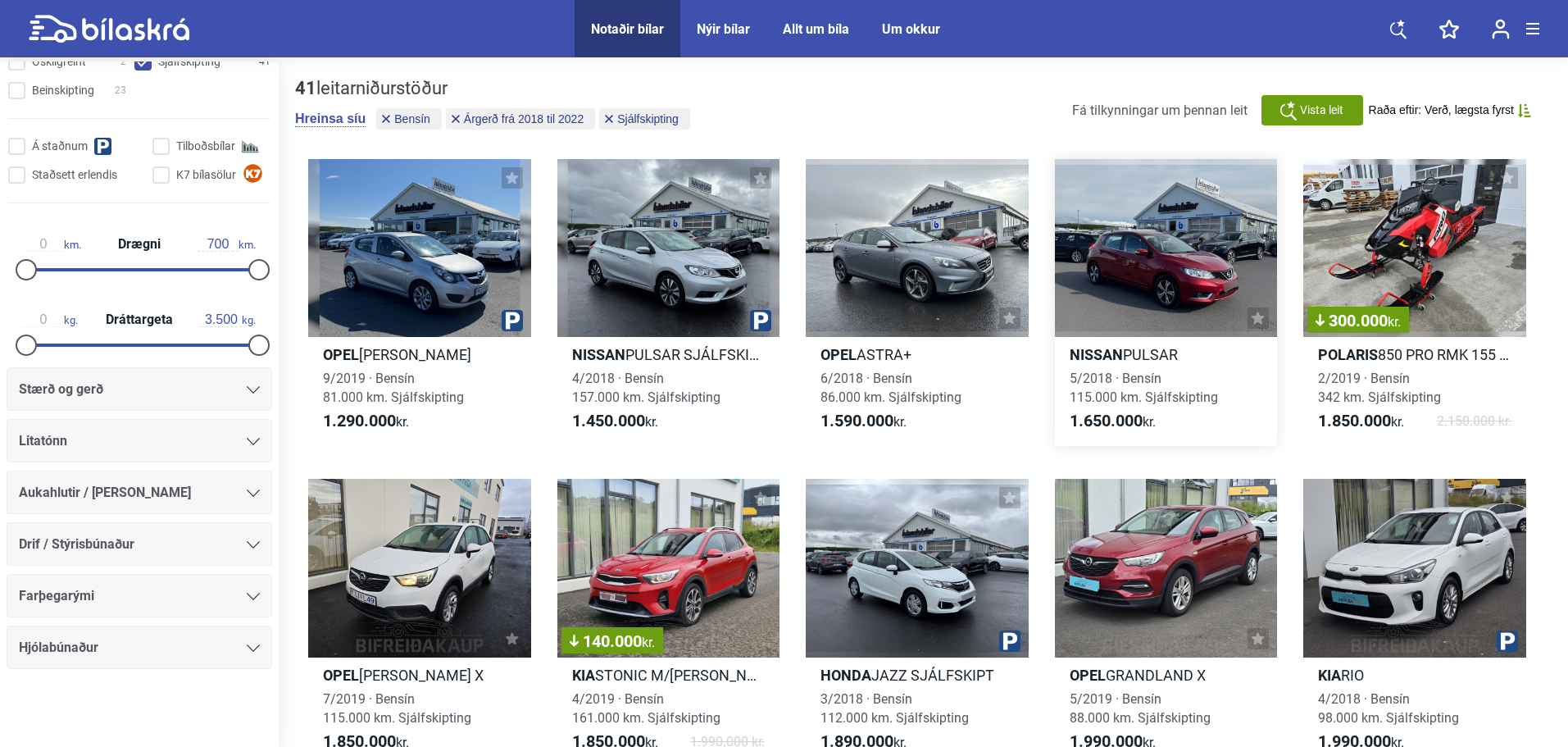
click at [1100, 384] on span "5/2018 · Bensín 115.000 km. Sjálfskipting" at bounding box center [1144, 388] width 148 height 34
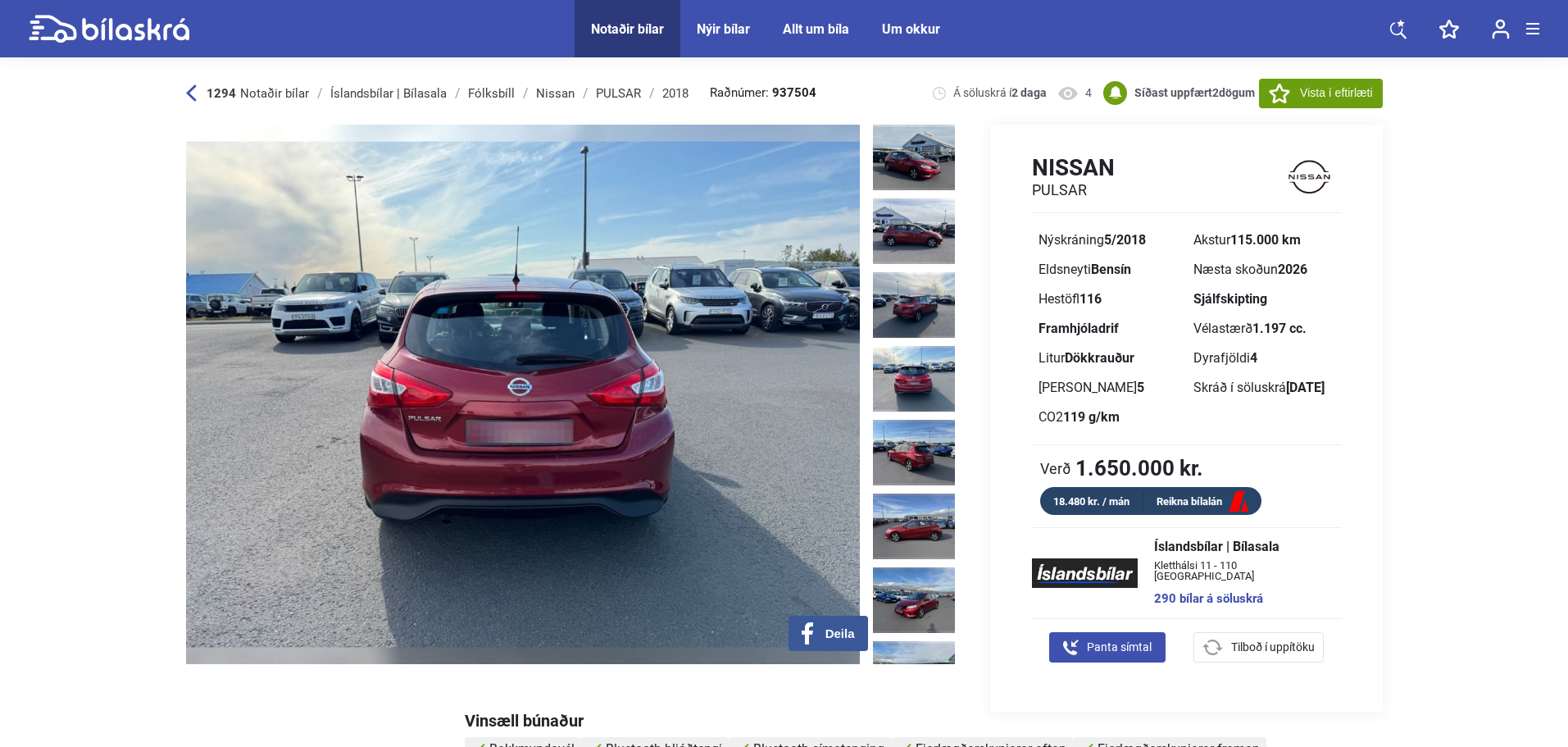
click at [577, 411] on img at bounding box center [523, 394] width 673 height 540
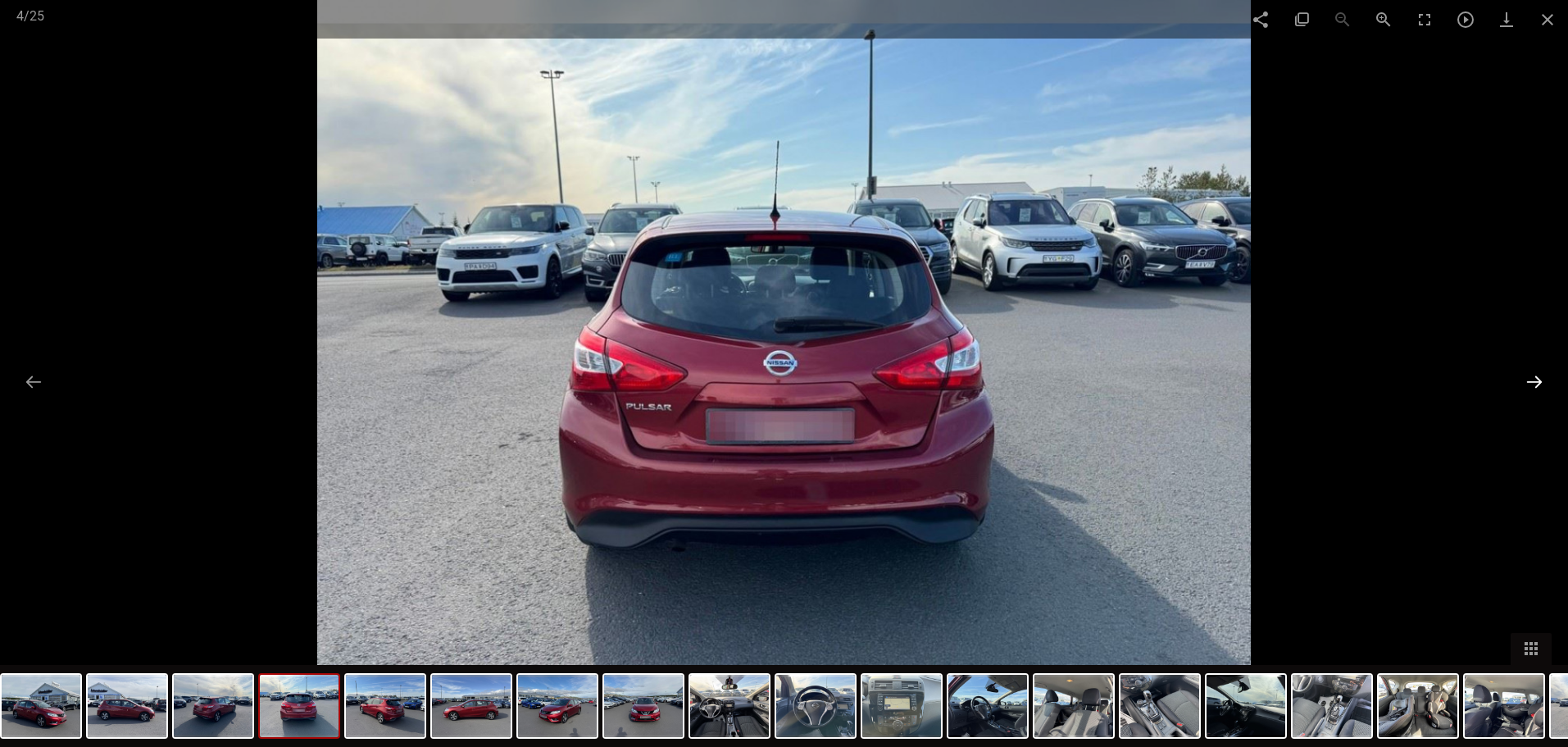
click at [1532, 385] on button at bounding box center [1535, 382] width 34 height 32
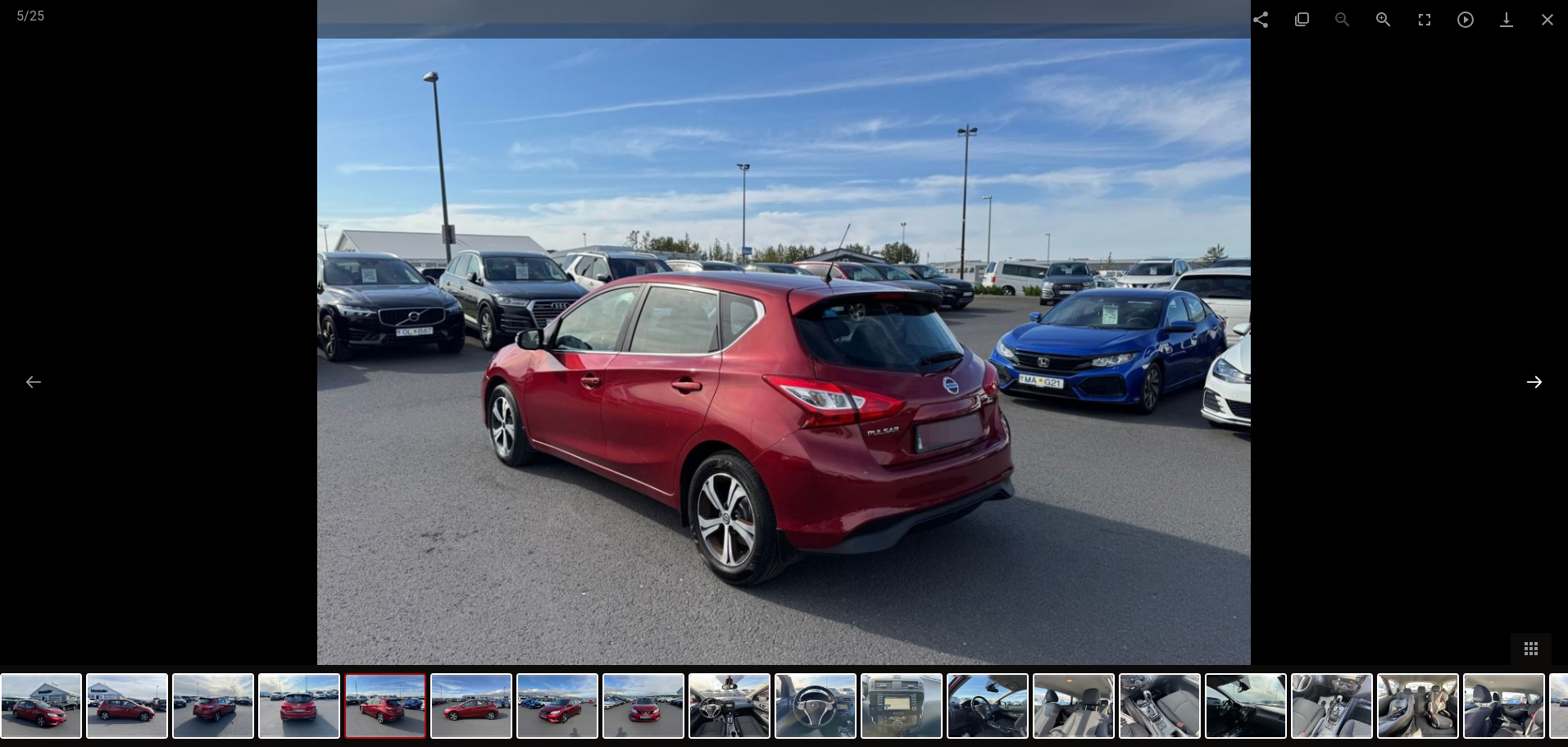
click at [1532, 385] on button at bounding box center [1535, 382] width 34 height 32
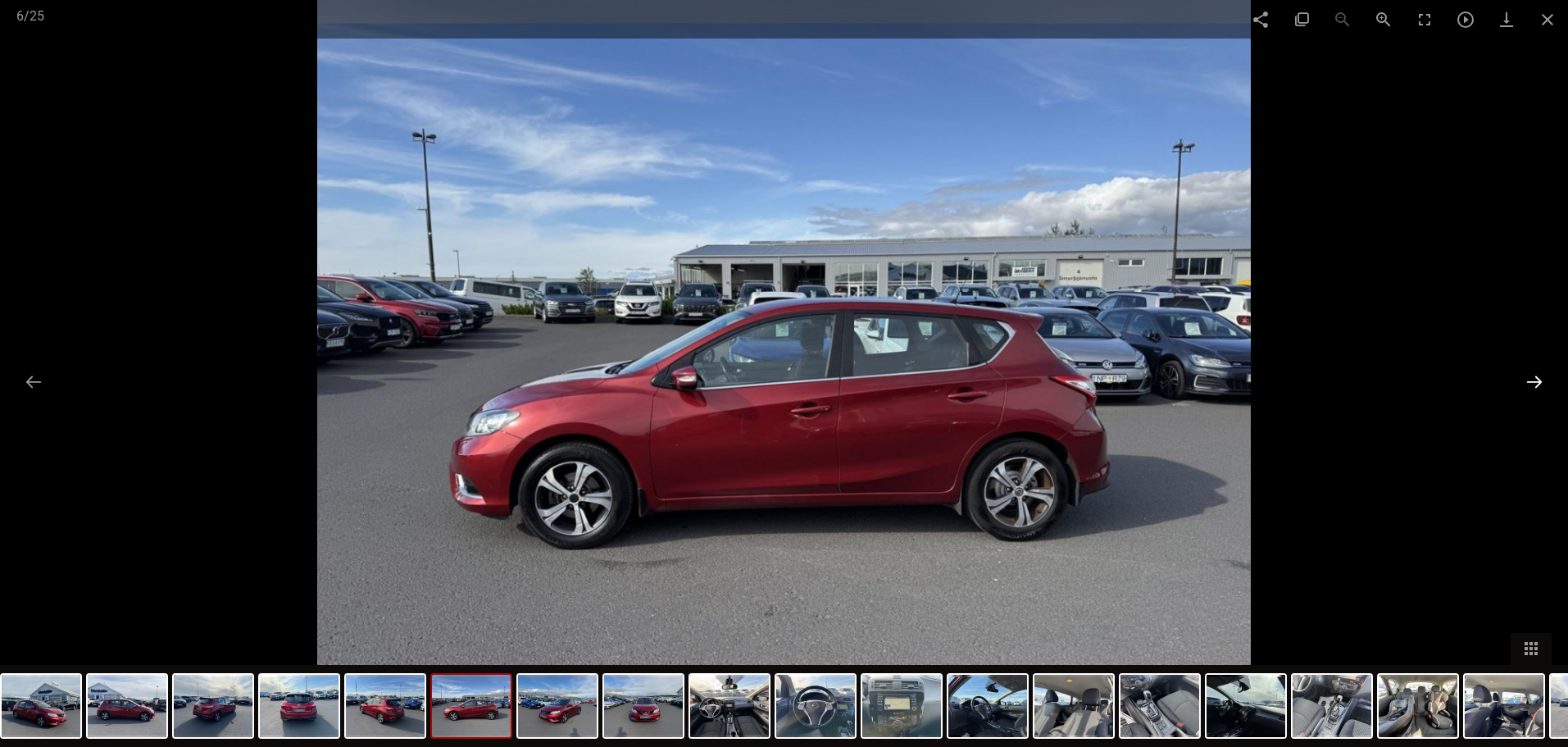
click at [1532, 386] on button at bounding box center [1535, 382] width 34 height 32
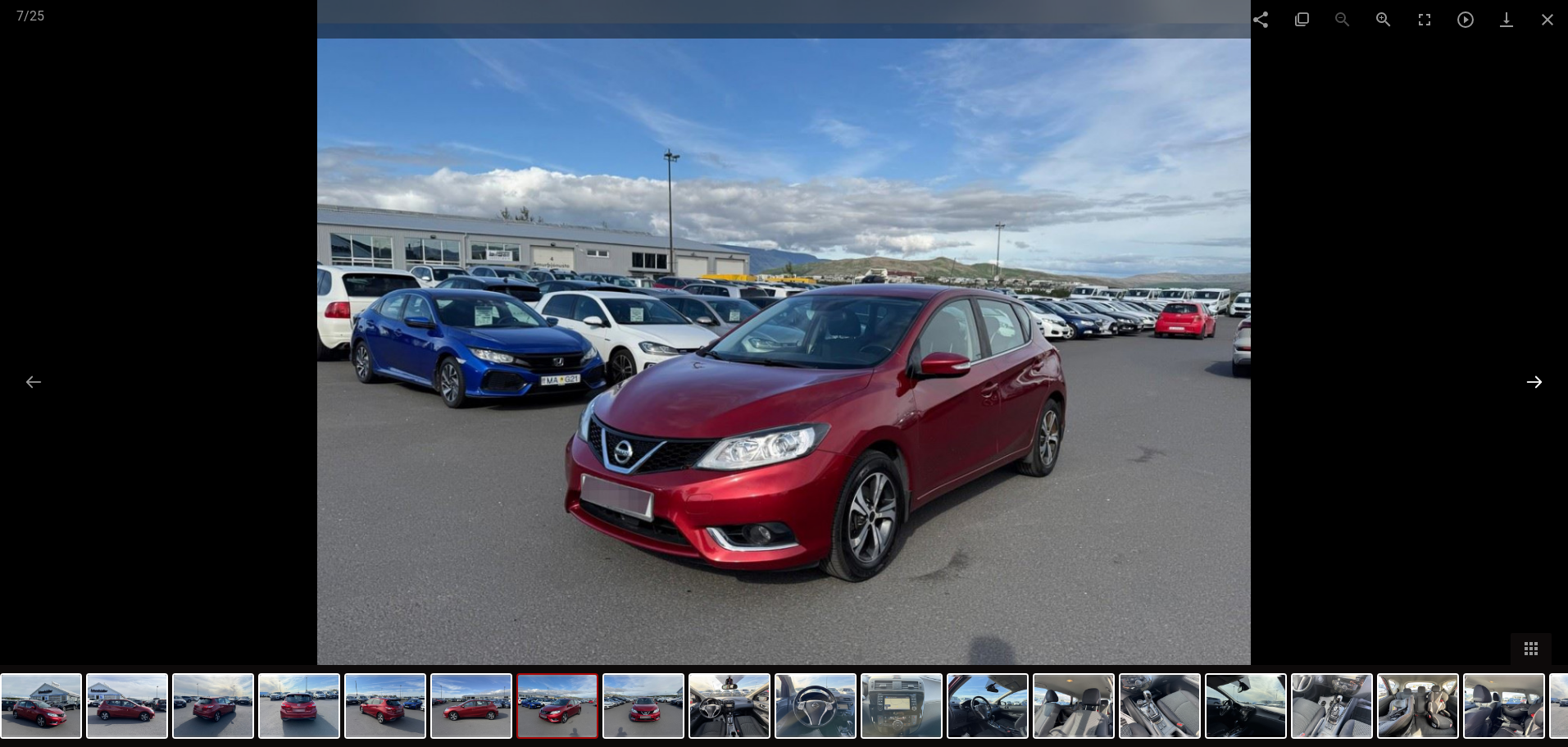
click at [1532, 386] on button at bounding box center [1535, 382] width 34 height 32
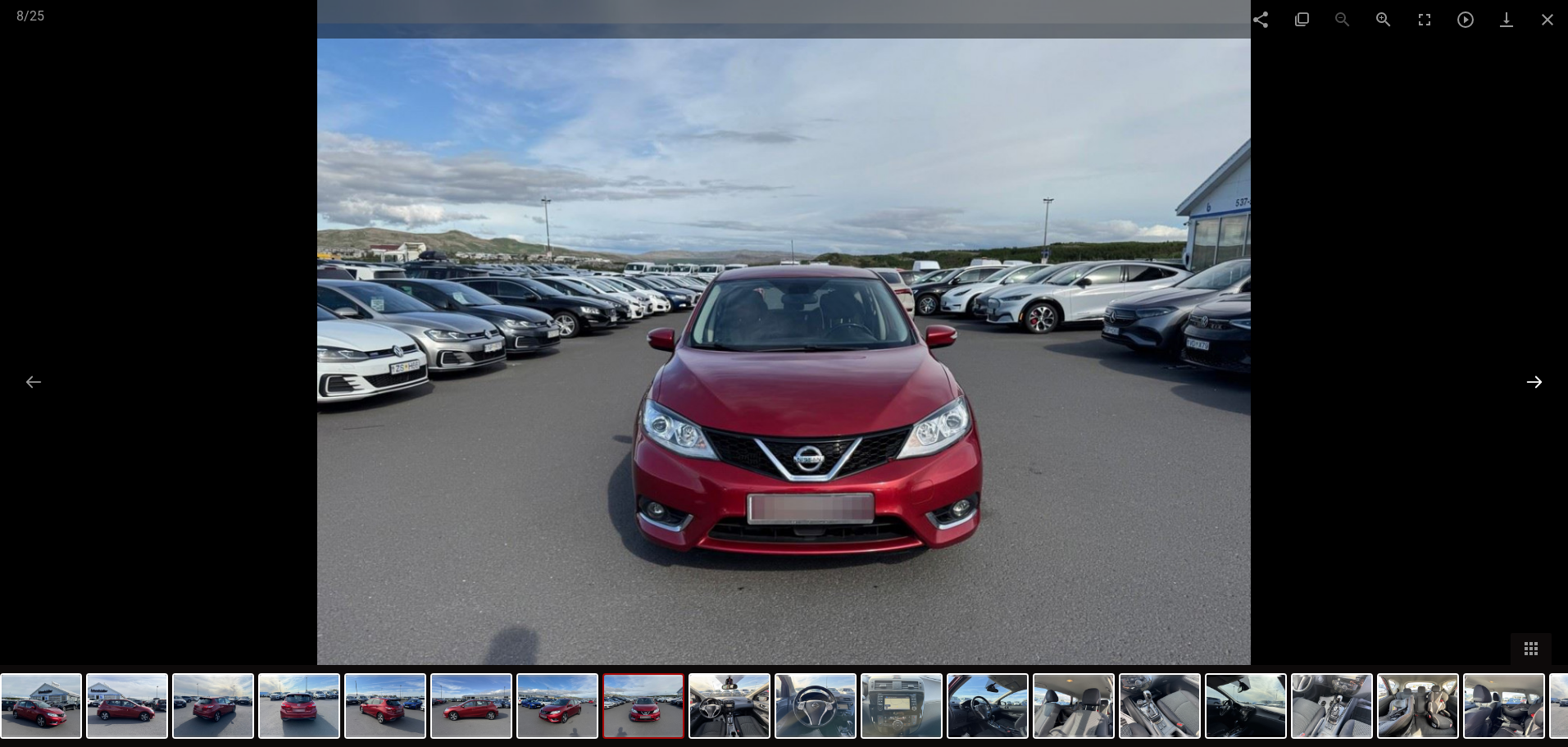
click at [1532, 386] on button at bounding box center [1535, 382] width 34 height 32
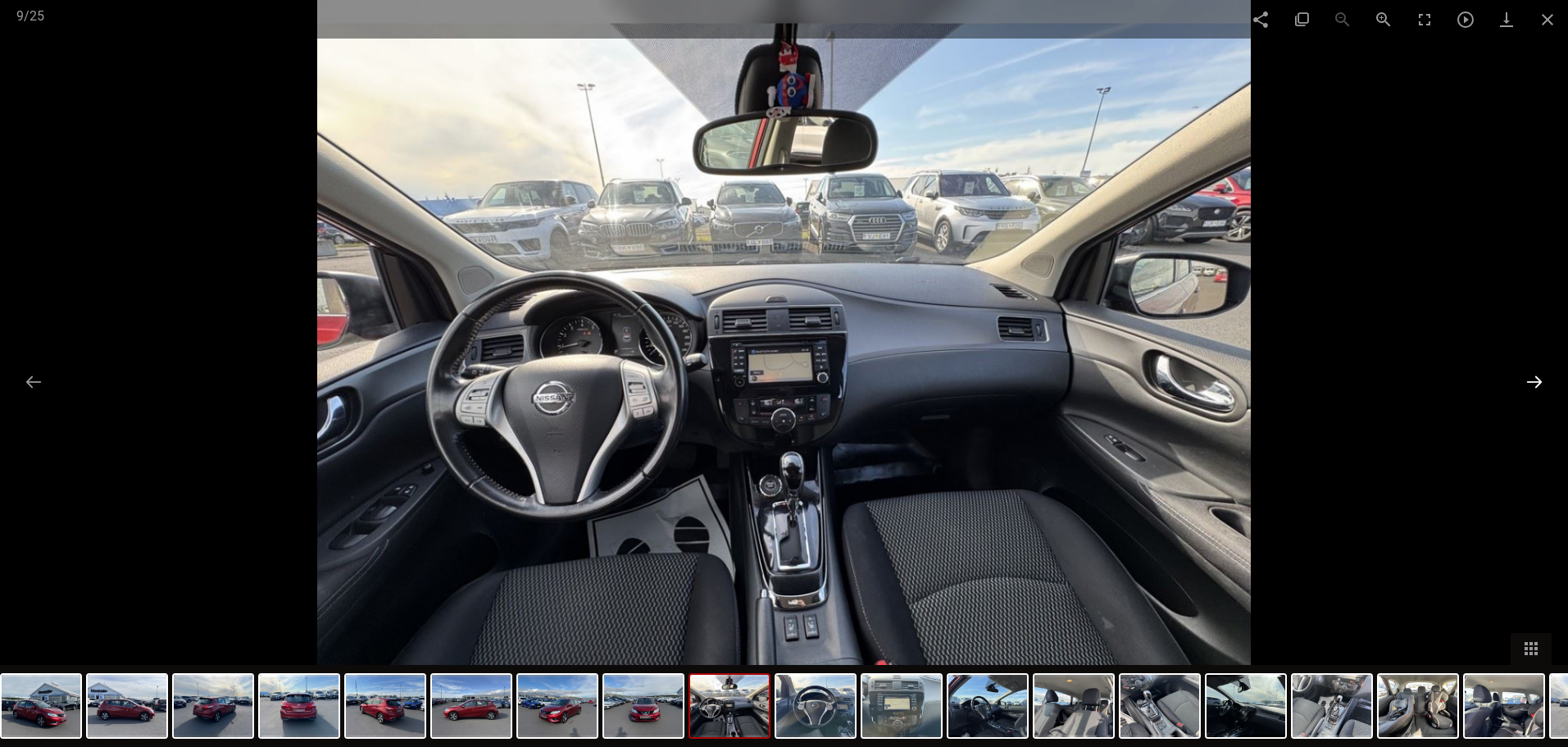
click at [1531, 386] on button at bounding box center [1535, 382] width 34 height 32
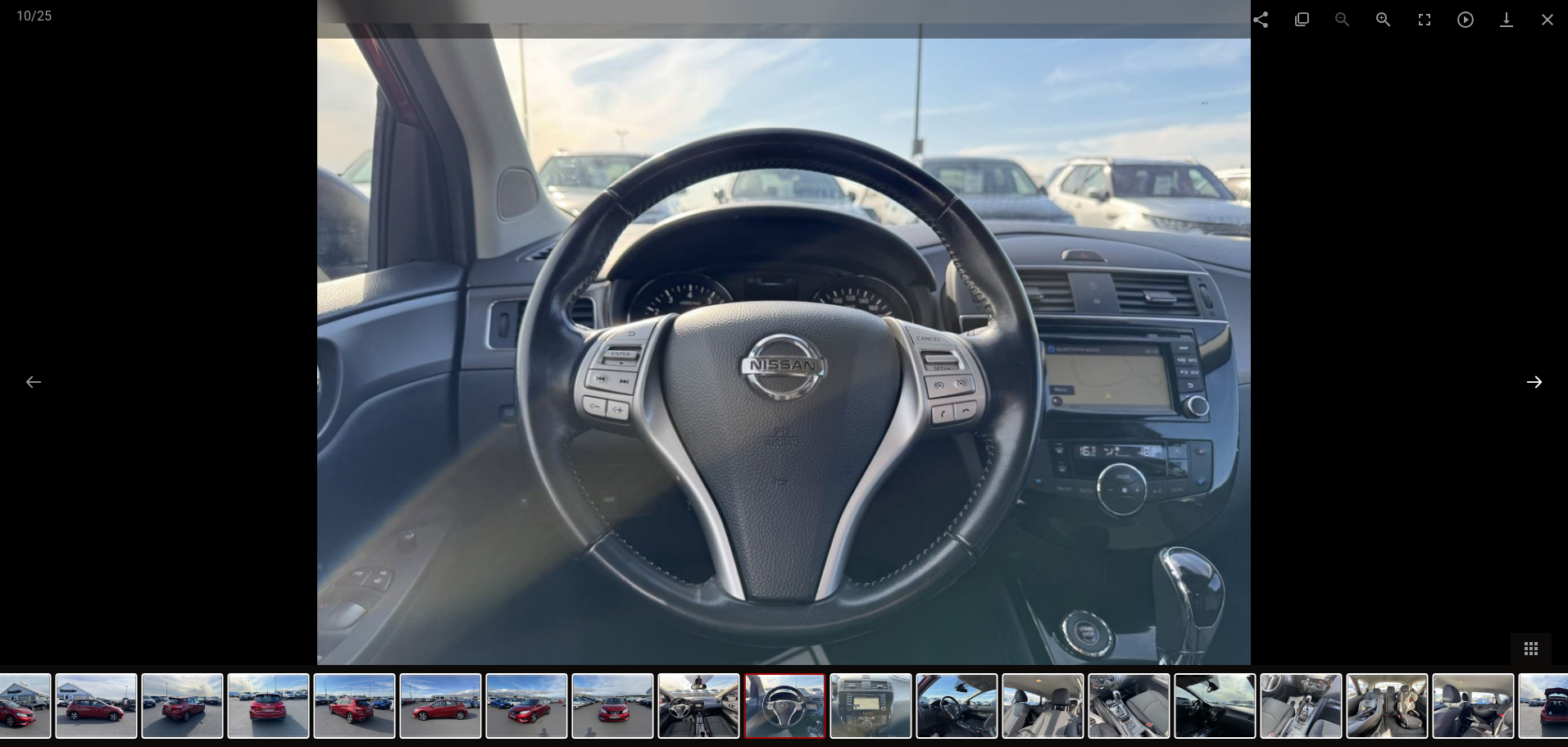
click at [1531, 386] on button at bounding box center [1535, 382] width 34 height 32
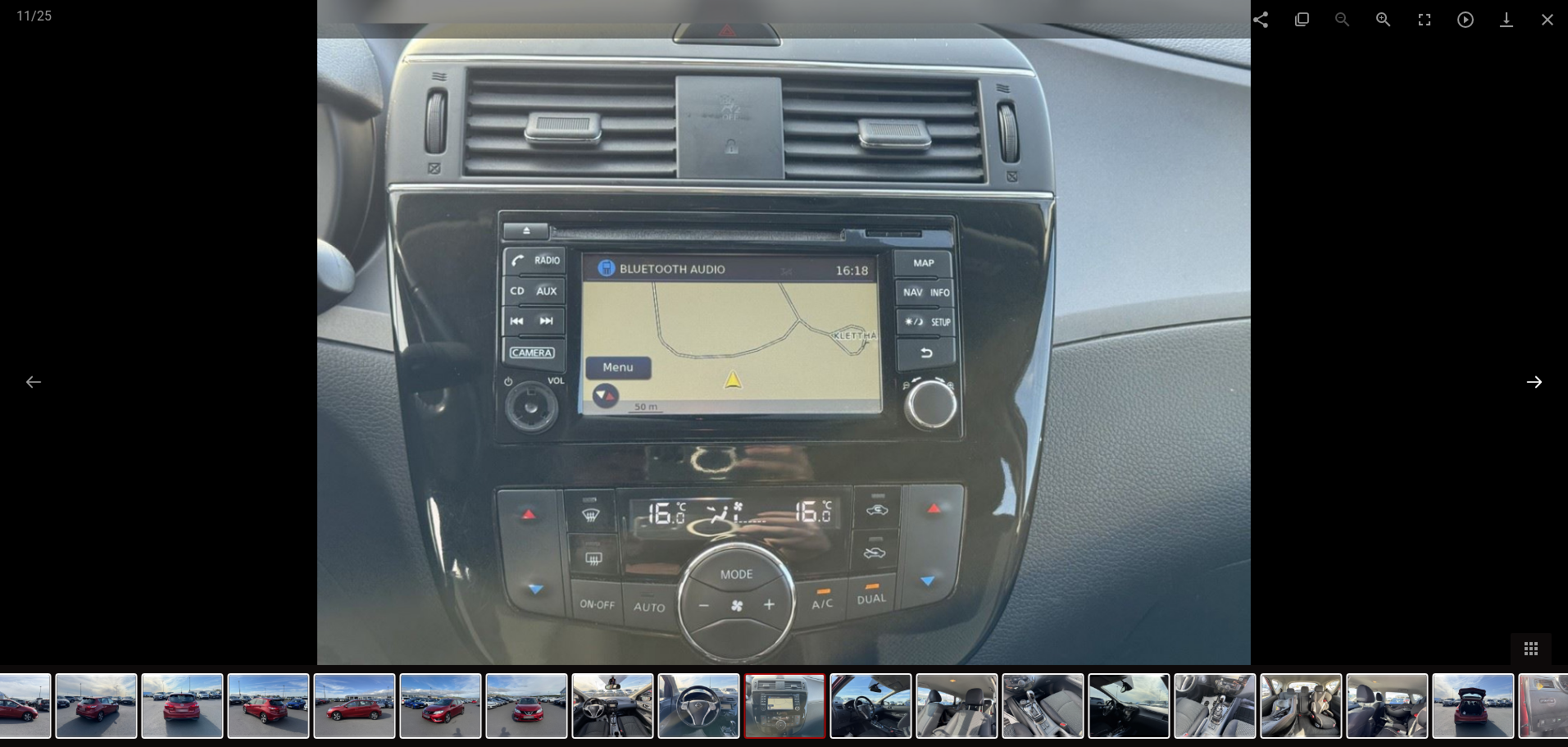
click at [1531, 386] on button at bounding box center [1535, 382] width 34 height 32
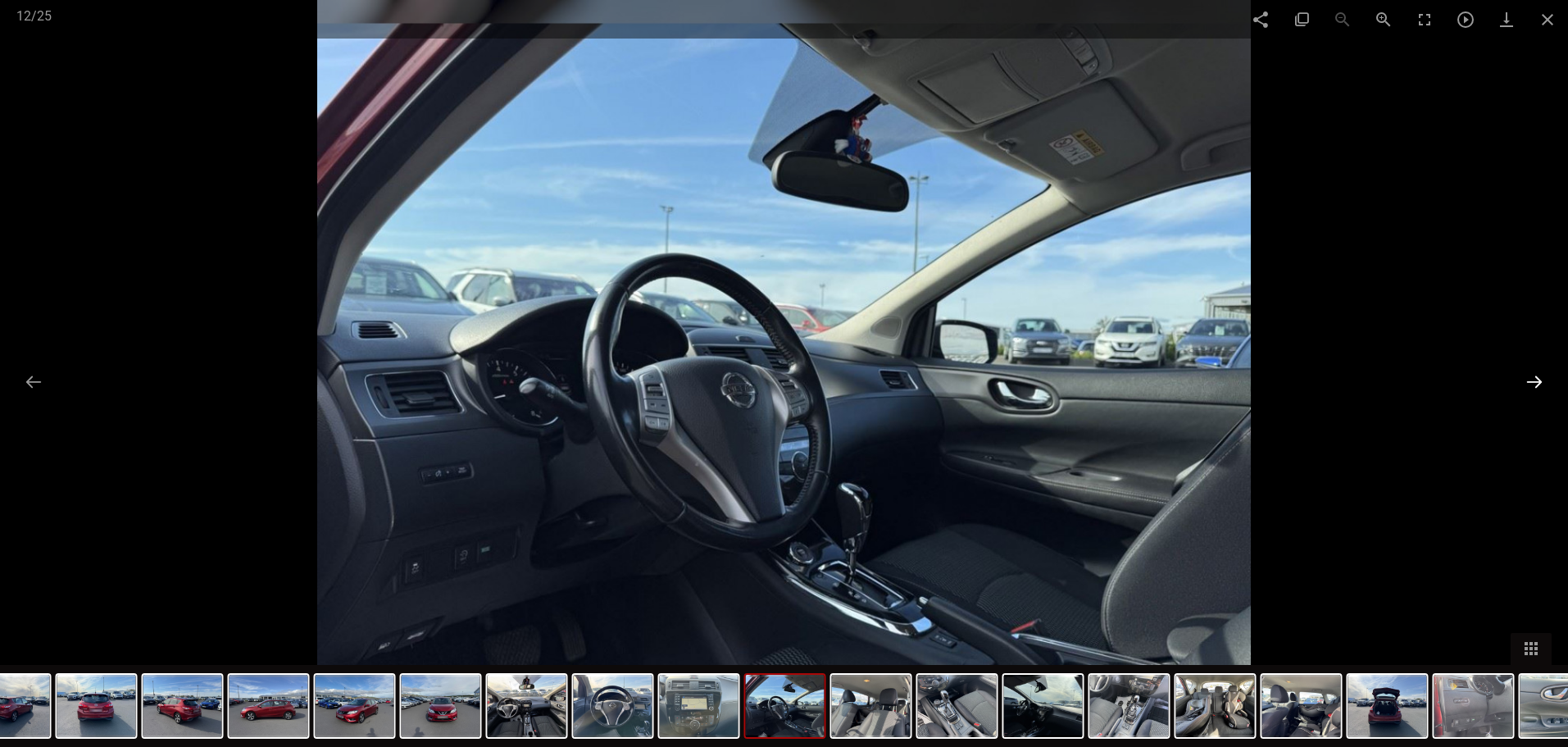
click at [1531, 386] on button at bounding box center [1535, 382] width 34 height 32
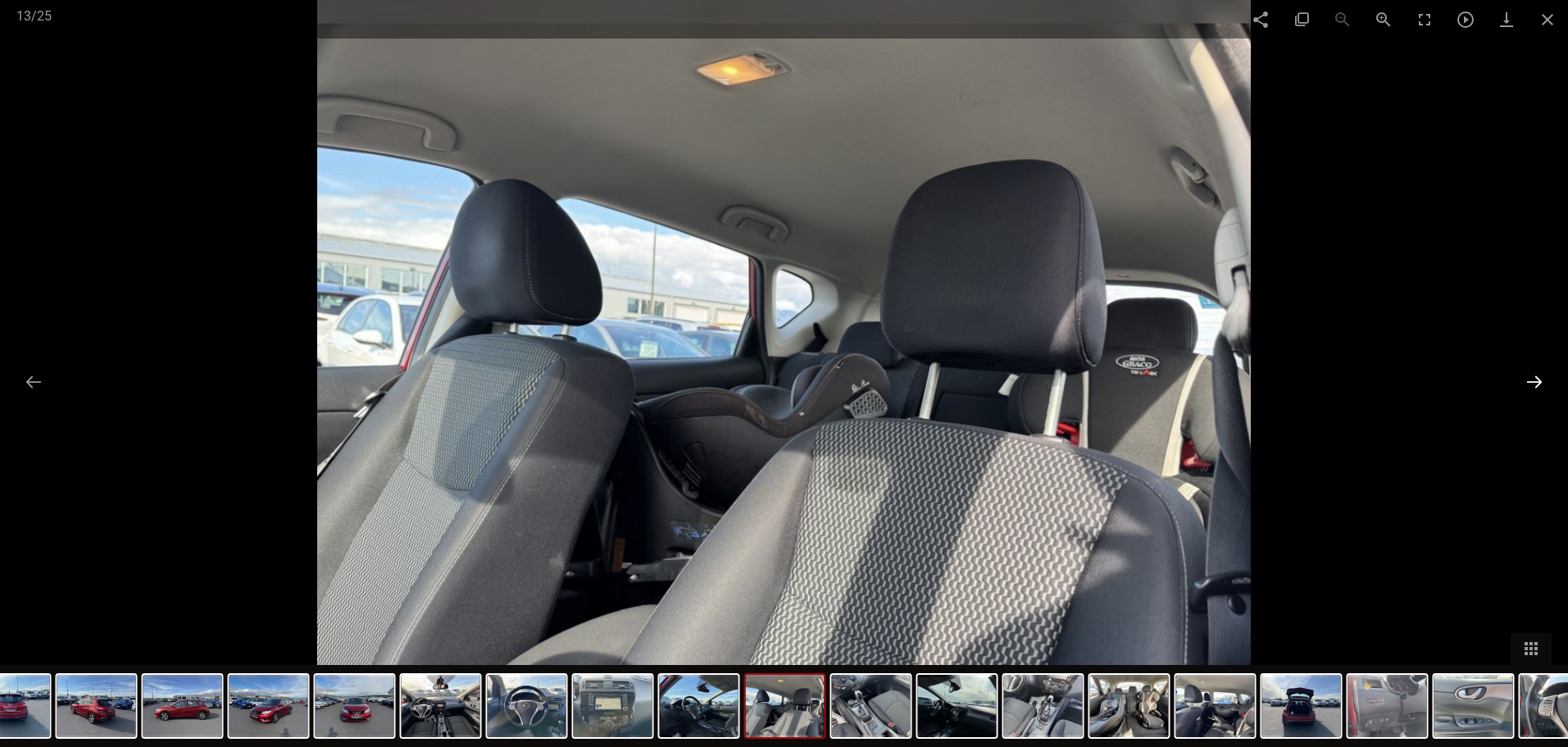
click at [1528, 386] on button at bounding box center [1535, 382] width 34 height 32
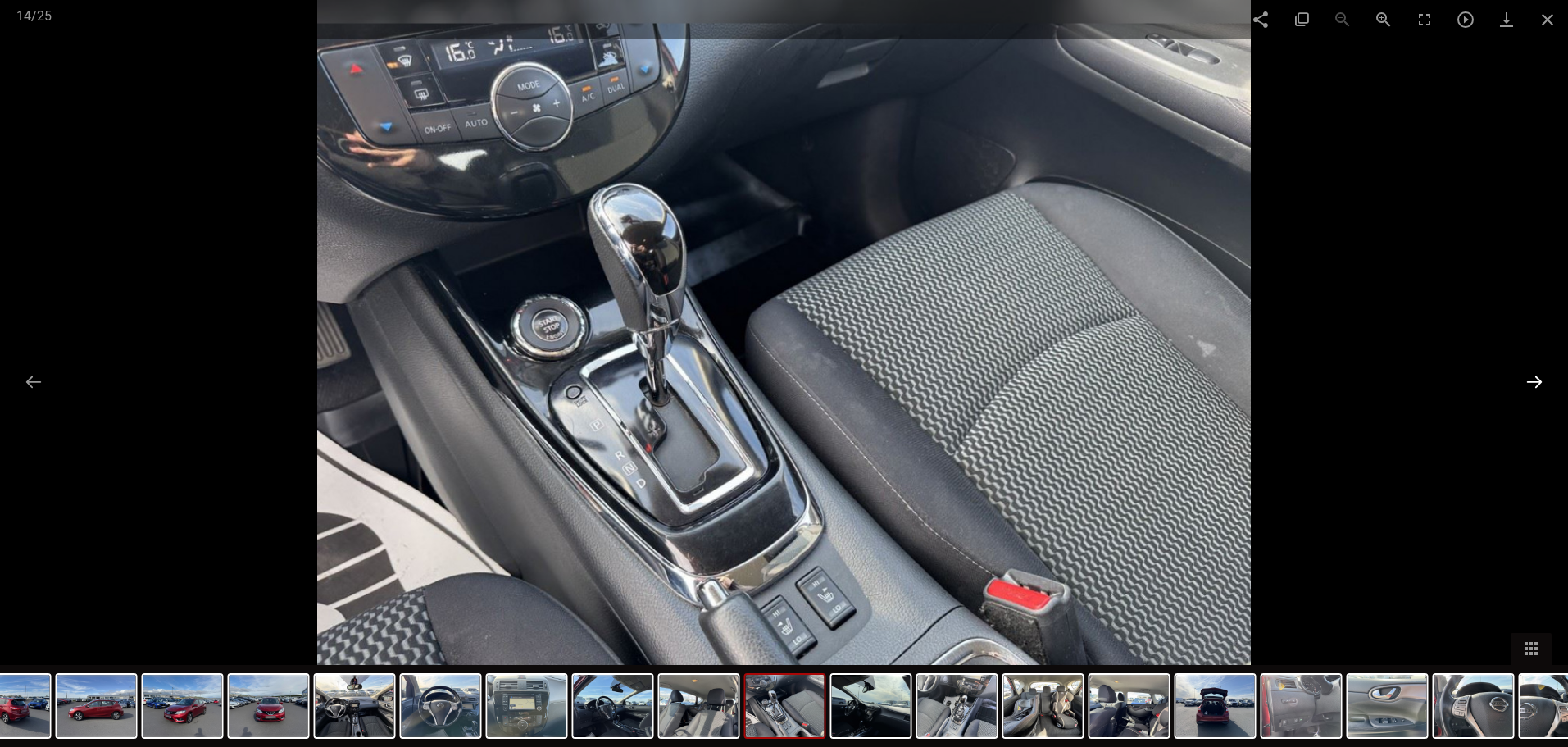
click at [1528, 386] on button at bounding box center [1535, 382] width 34 height 32
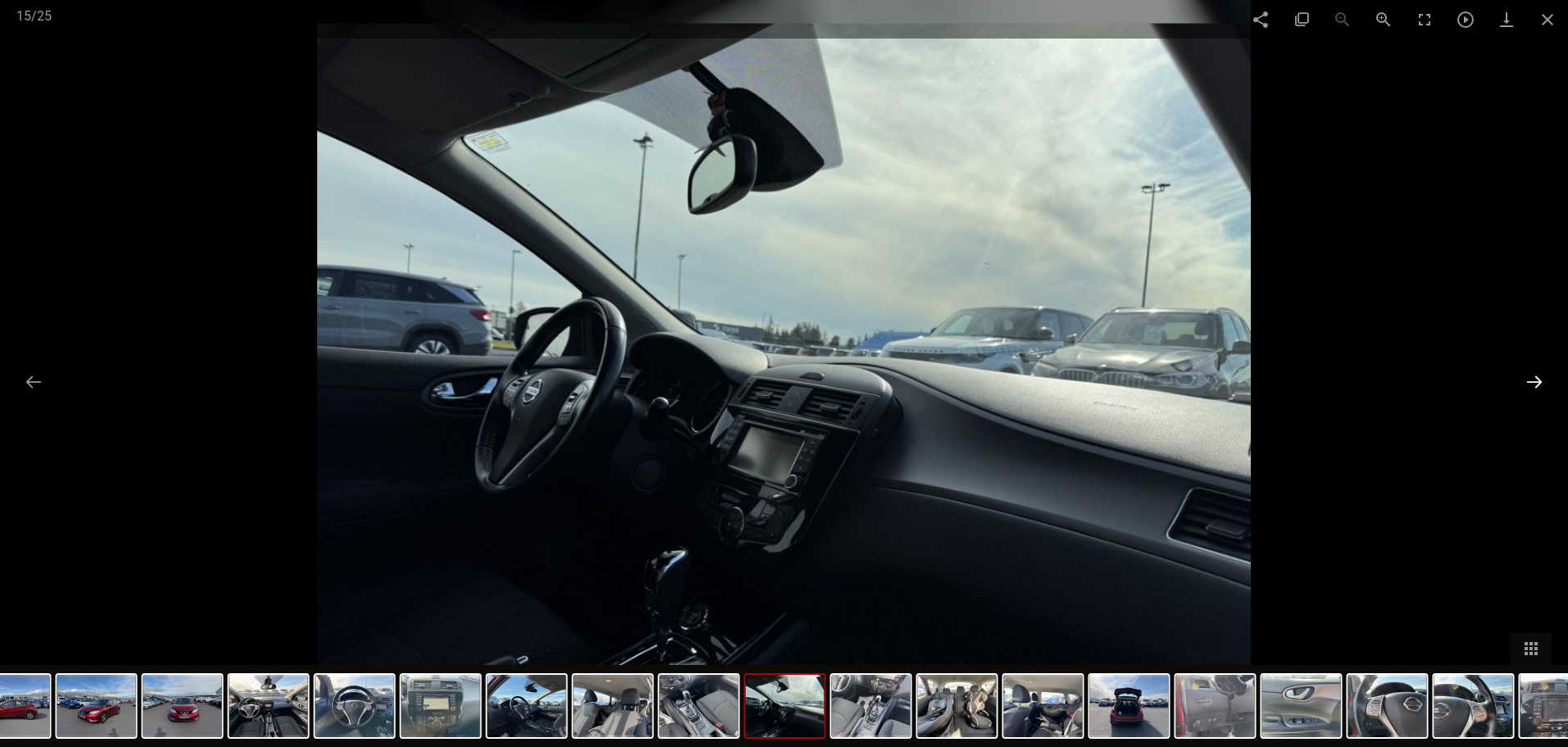
click at [1528, 386] on button at bounding box center [1535, 382] width 34 height 32
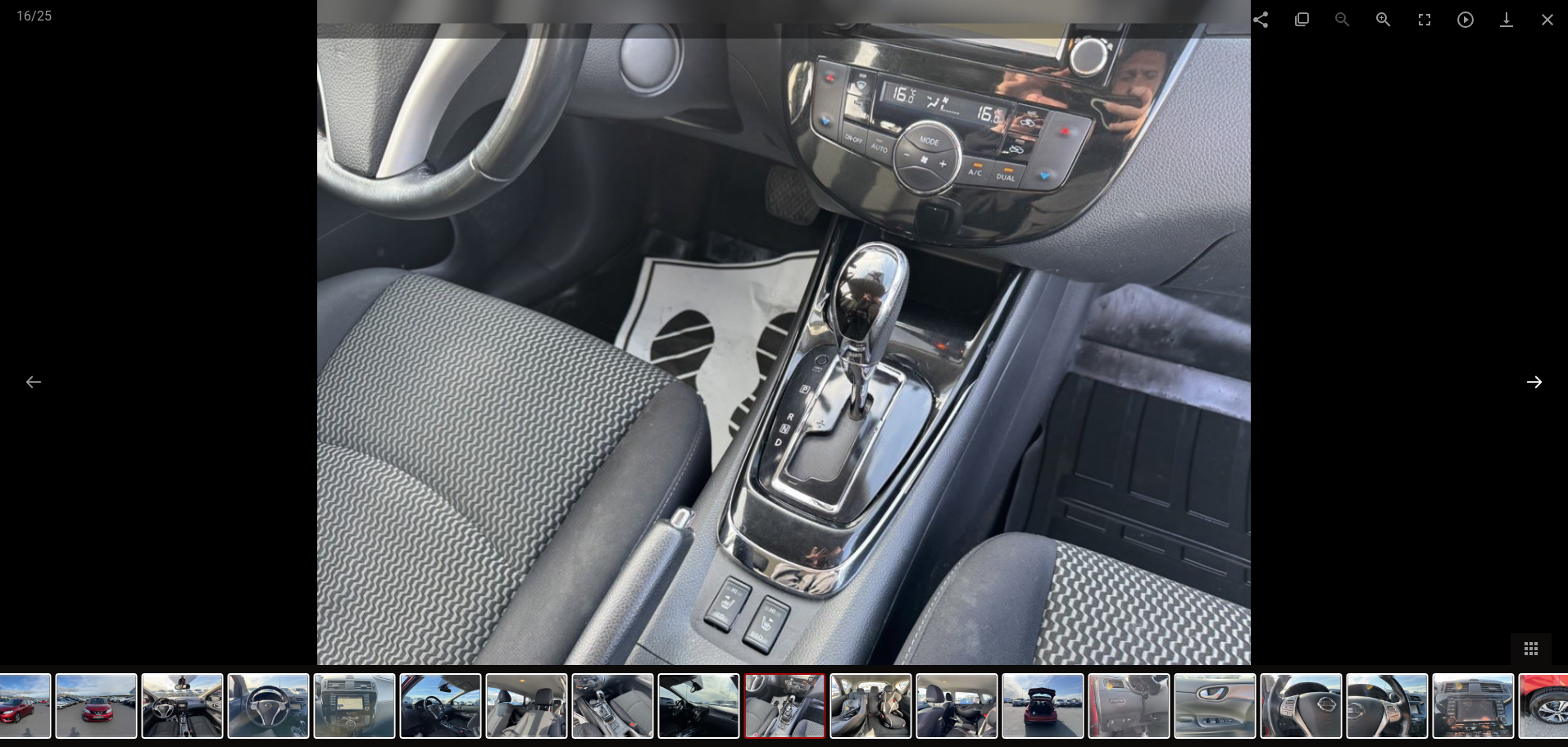
click at [1528, 386] on button at bounding box center [1535, 382] width 34 height 32
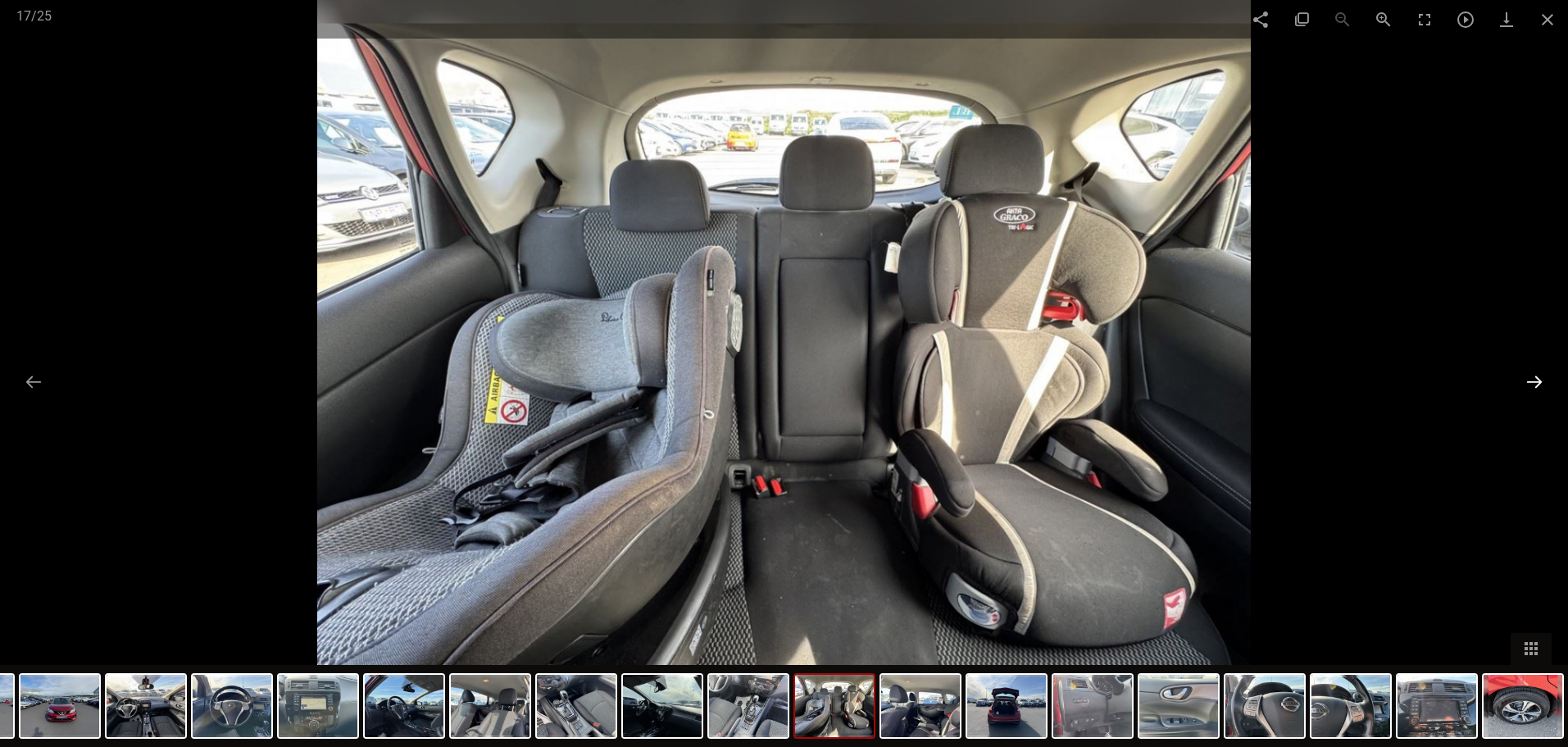
click at [1527, 386] on button at bounding box center [1535, 382] width 34 height 32
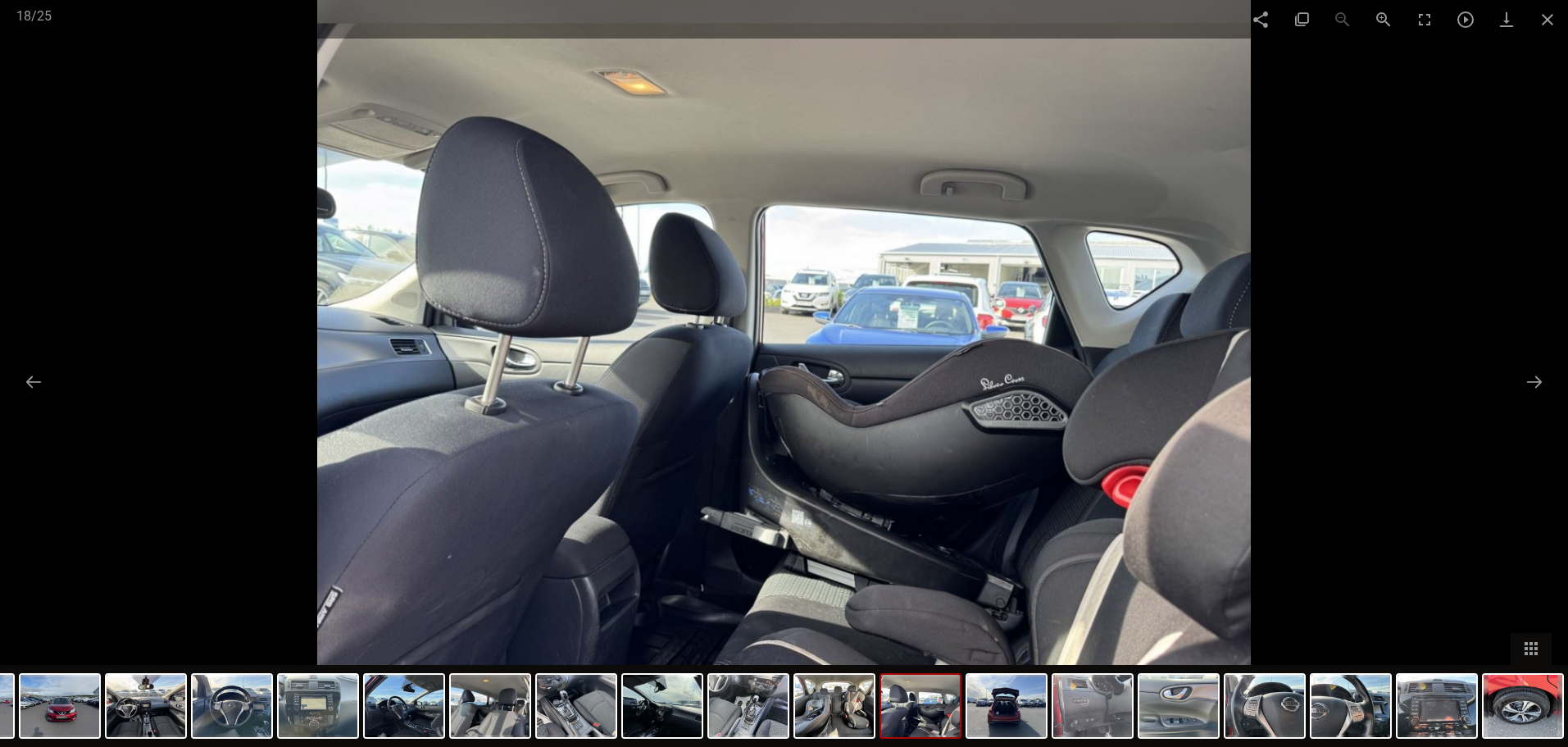
click at [1511, 387] on div at bounding box center [784, 373] width 1568 height 747
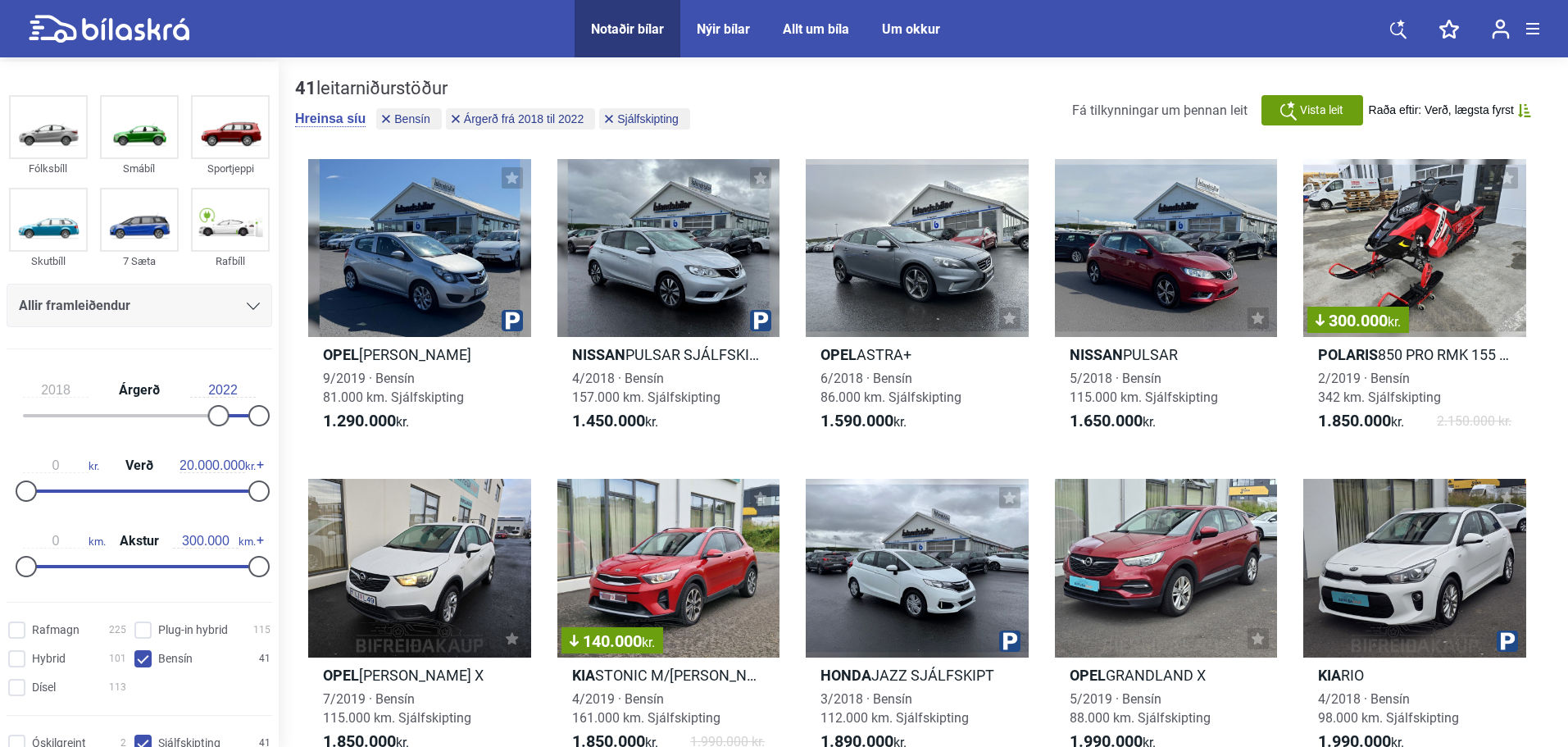
type input "1999"
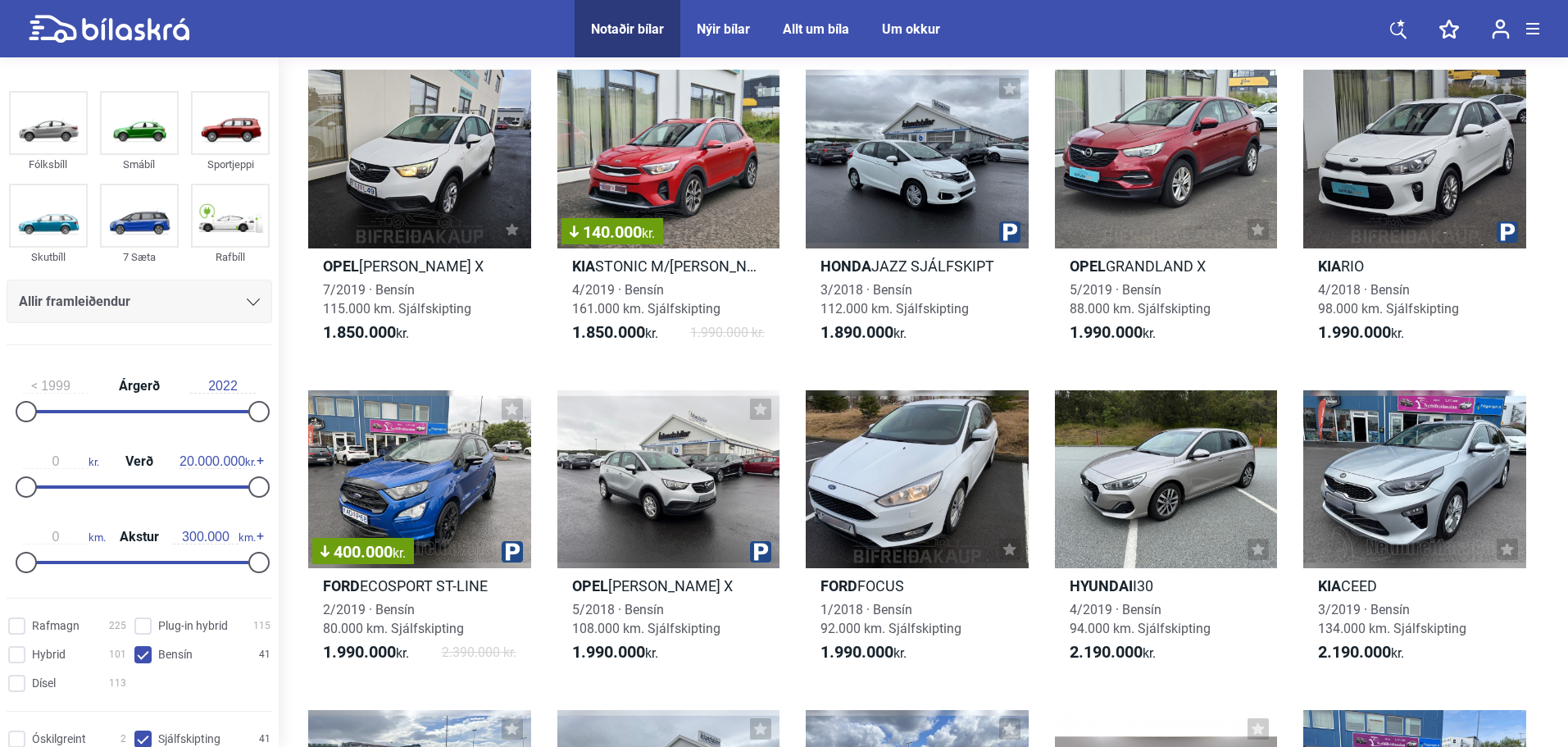
scroll to position [410, 0]
checkbox input "false"
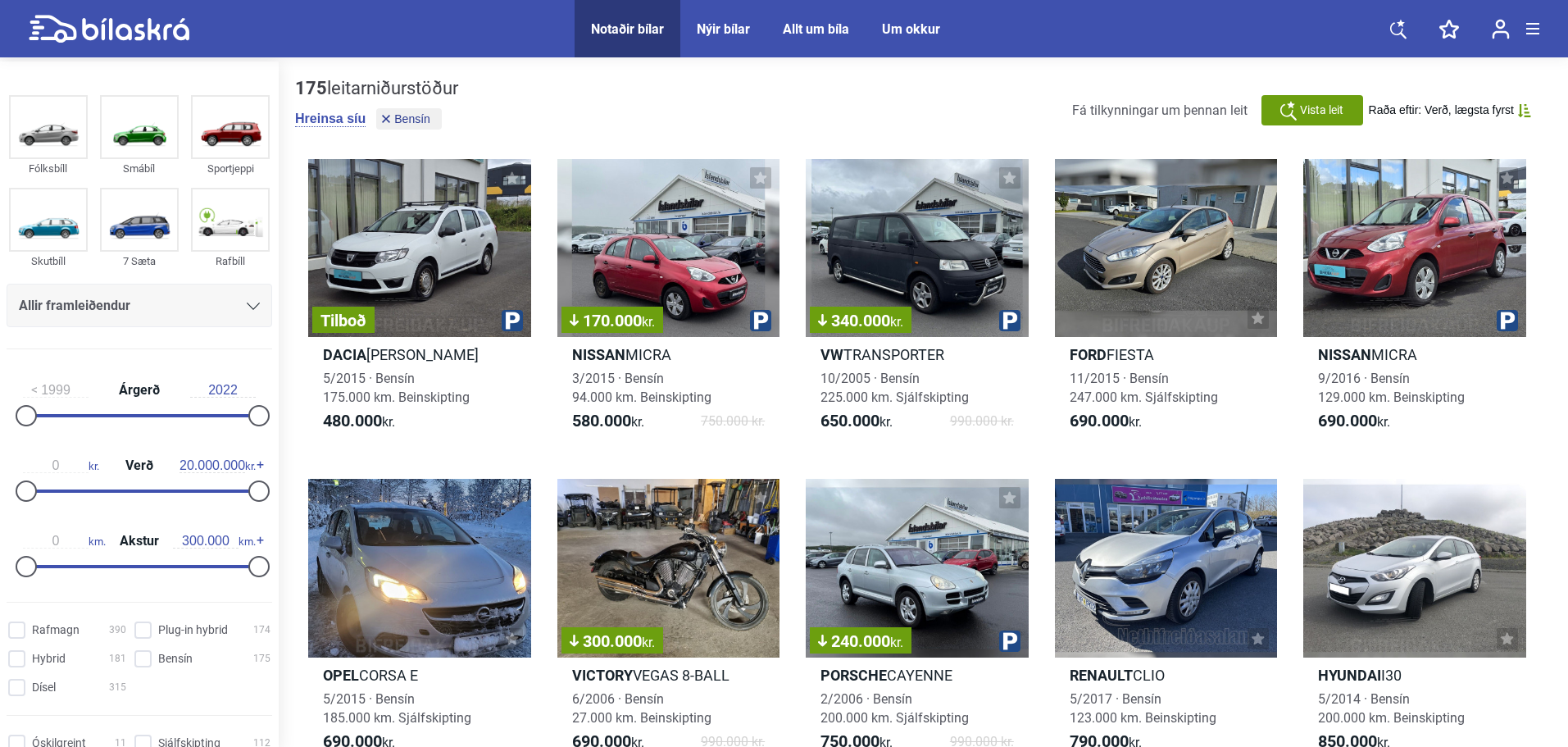
checkbox input "false"
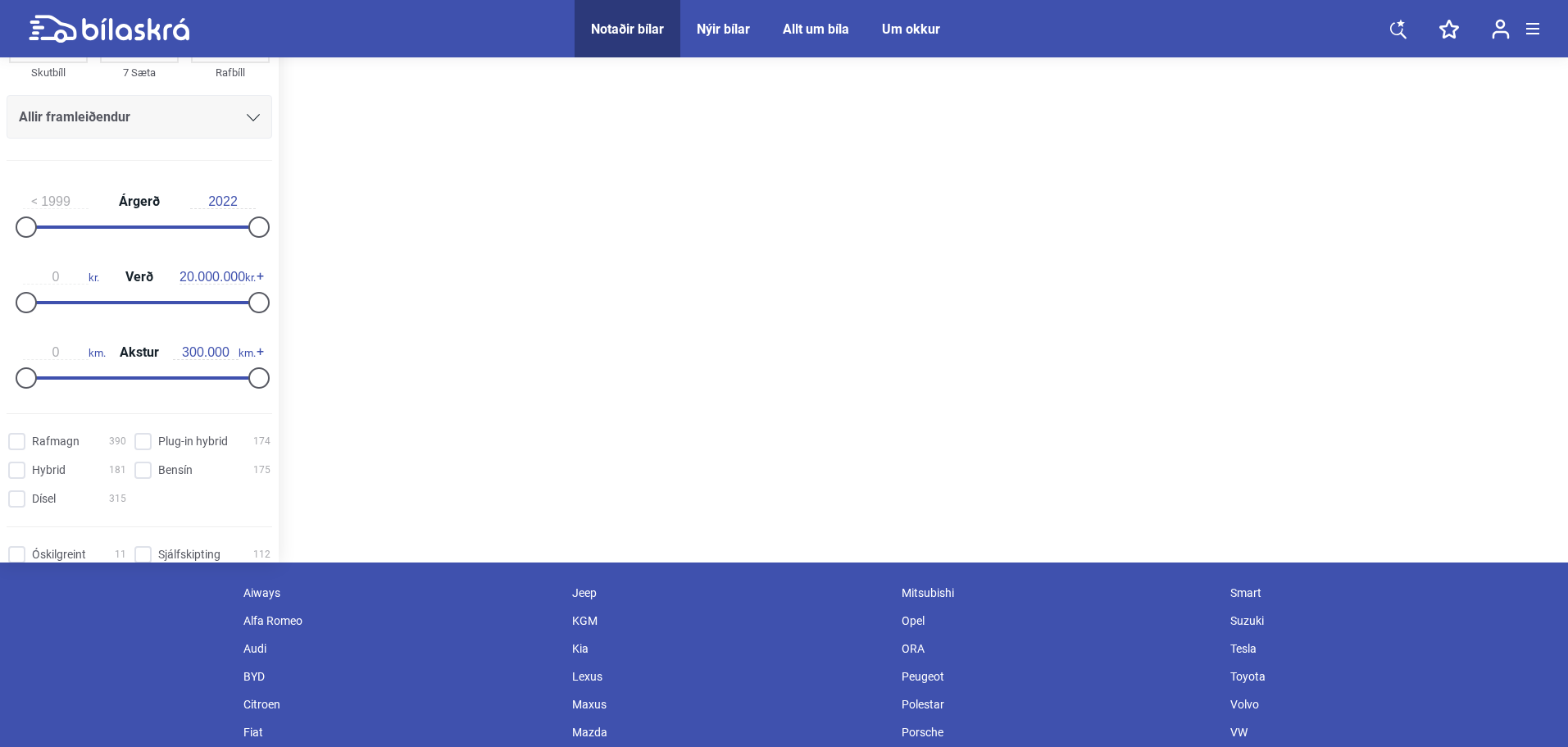
scroll to position [342, 0]
